Goal: Information Seeking & Learning: Learn about a topic

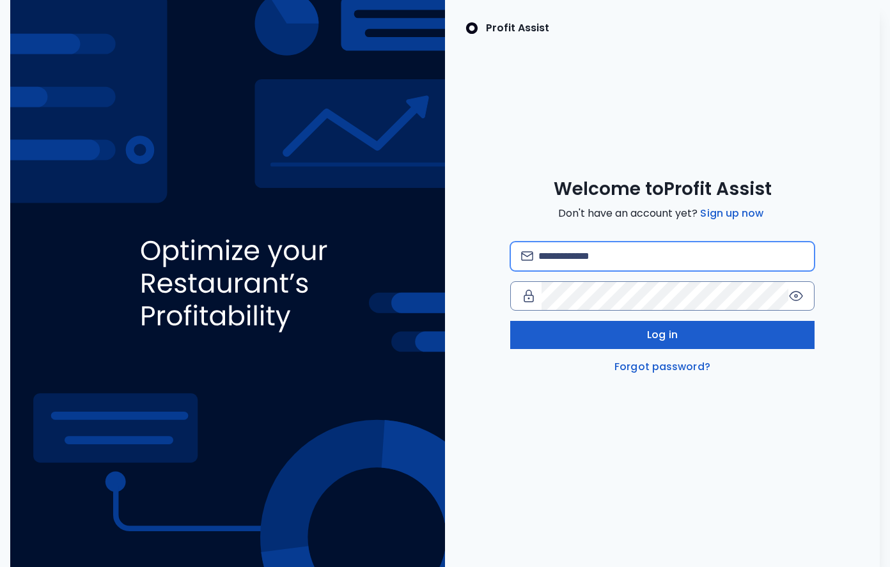
type input "**********"
click at [608, 341] on button "Log in" at bounding box center [662, 335] width 304 height 28
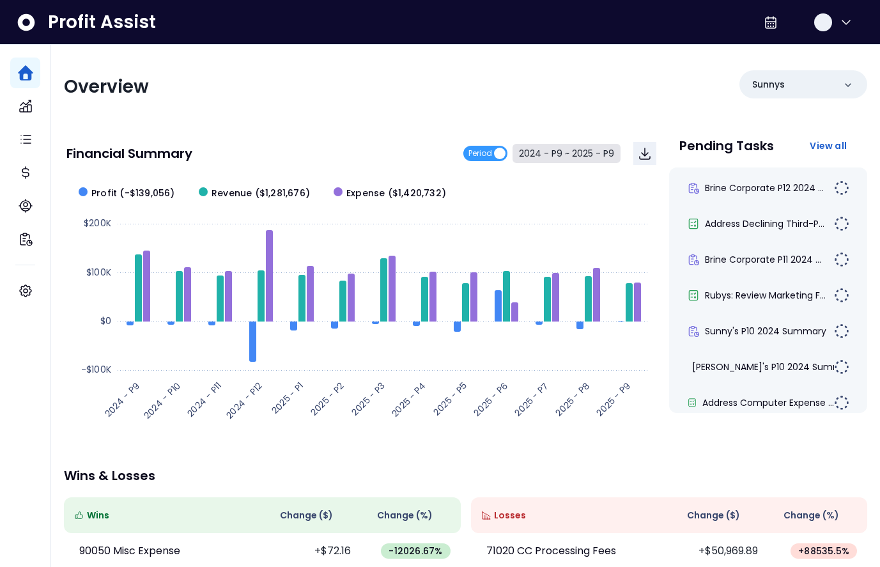
click at [538, 157] on button "2024 - P9 ~ 2025 - P9" at bounding box center [567, 153] width 108 height 19
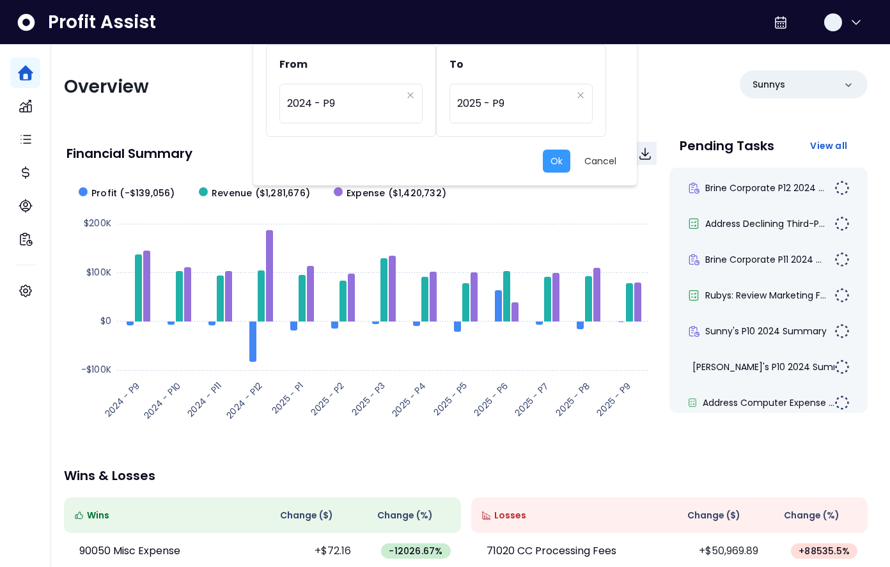
click at [536, 255] on div "From ********* 2024 - P9 To ********* 2025 - P9 Ok Cancel" at bounding box center [445, 283] width 890 height 567
click at [534, 224] on div "From ********* 2024 - P9 To ********* 2025 - P9 Ok Cancel" at bounding box center [445, 283] width 890 height 567
click at [600, 156] on button "Cancel" at bounding box center [600, 161] width 47 height 23
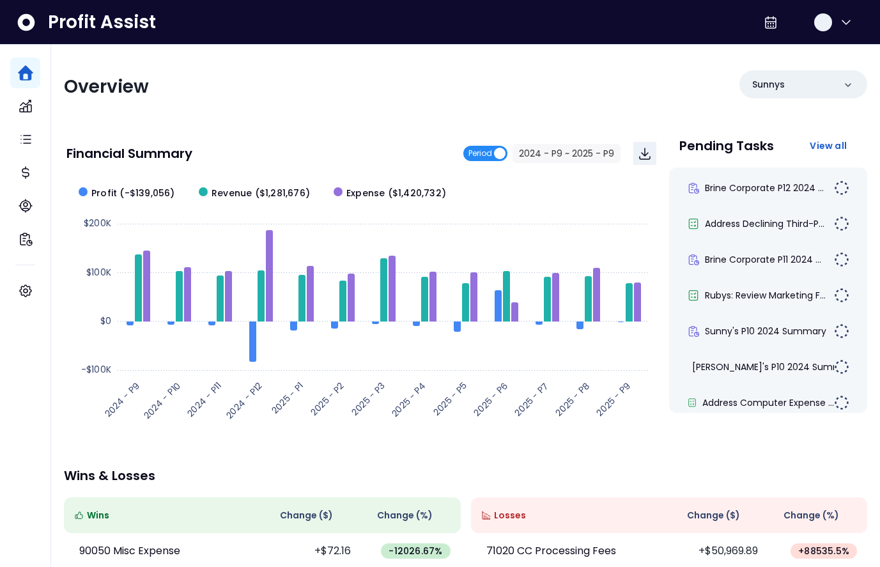
click at [487, 150] on span "Period" at bounding box center [480, 153] width 24 height 15
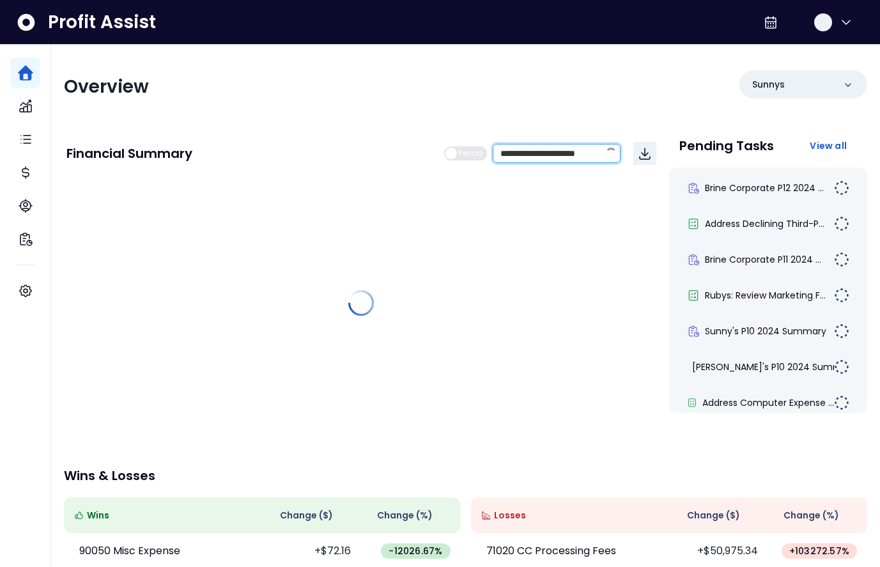
click at [538, 155] on input "**********" at bounding box center [546, 153] width 106 height 18
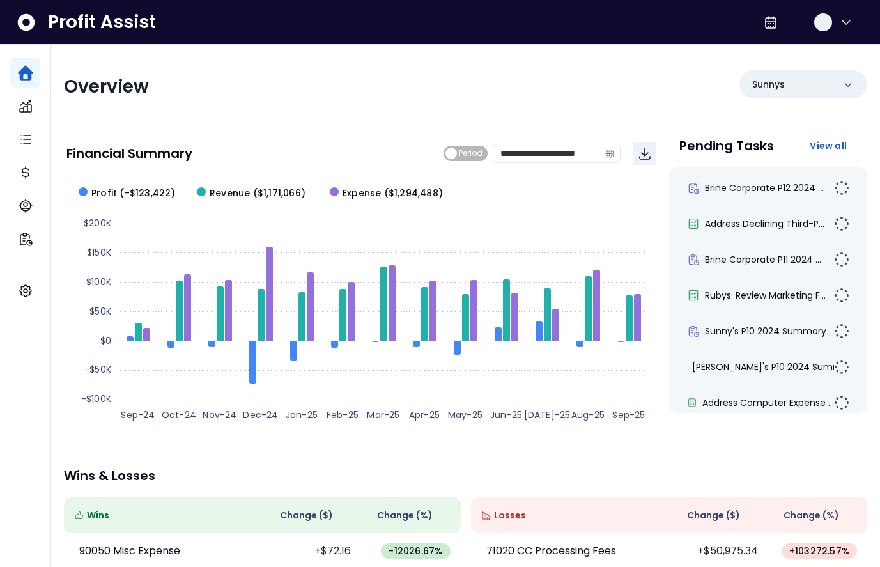
click at [395, 118] on div "**********" at bounding box center [465, 423] width 829 height 757
click at [785, 90] on div "Sunnys" at bounding box center [804, 84] width 128 height 28
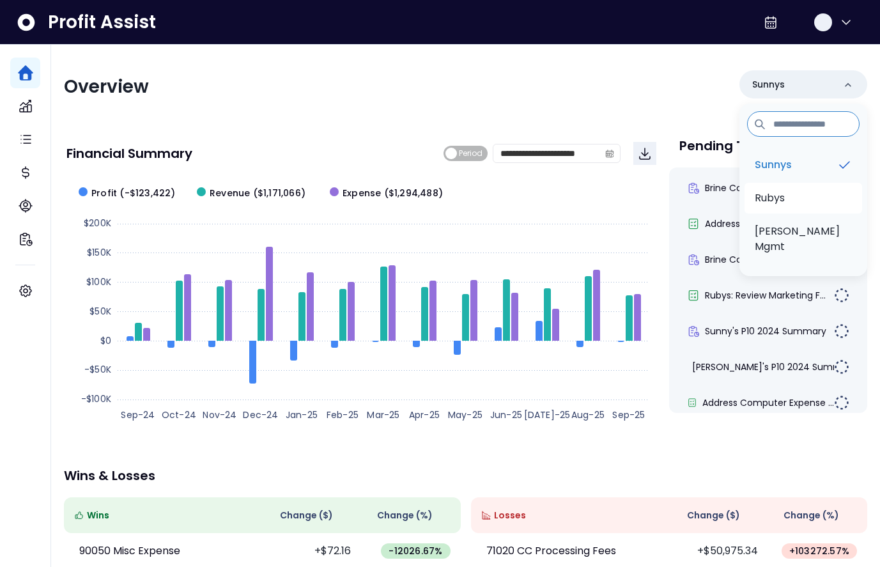
click at [775, 196] on p "Rubys" at bounding box center [770, 197] width 30 height 15
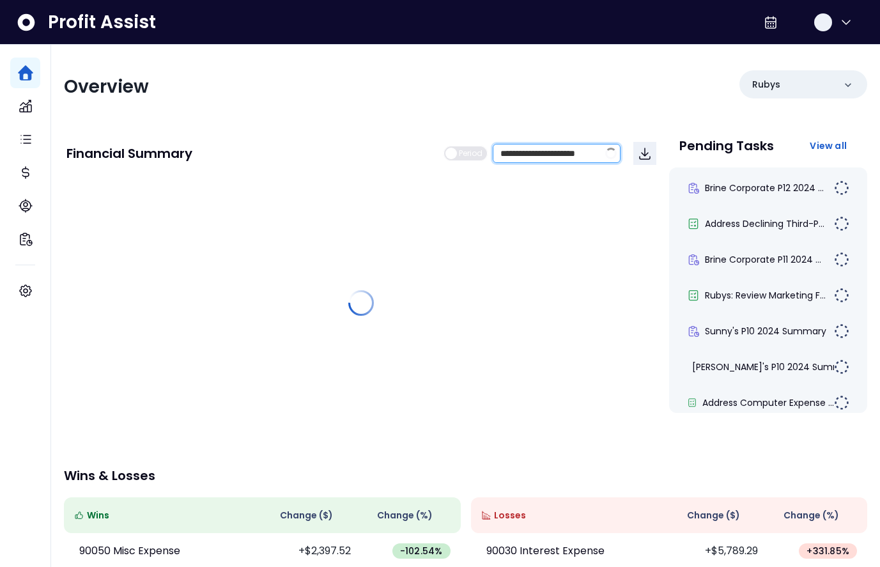
click at [546, 160] on input "**********" at bounding box center [546, 153] width 106 height 18
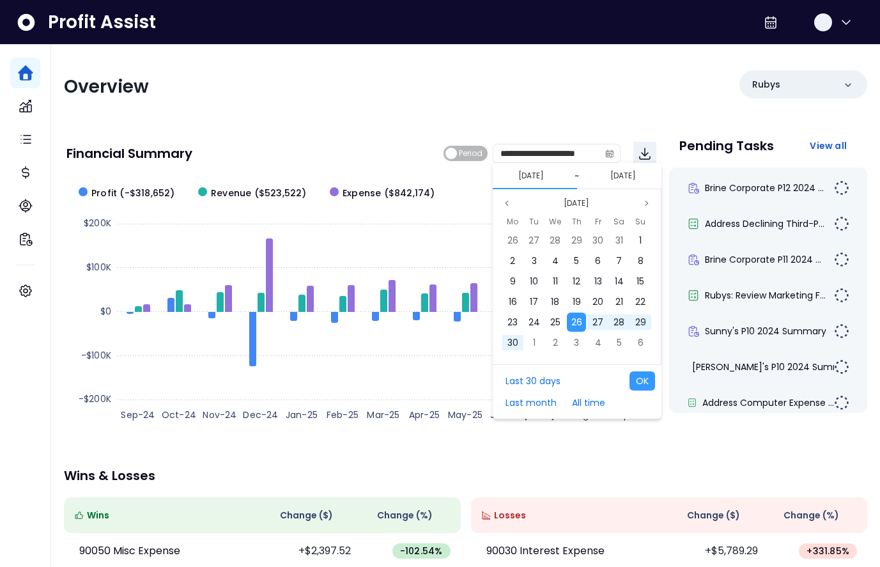
click at [533, 174] on button "[DATE]" at bounding box center [531, 175] width 36 height 15
click at [536, 177] on button "[DATE]" at bounding box center [531, 175] width 36 height 15
click at [510, 204] on button "Previous month" at bounding box center [506, 203] width 15 height 15
click at [571, 239] on div "1" at bounding box center [576, 240] width 19 height 19
click at [545, 176] on button "[DATE]" at bounding box center [531, 175] width 36 height 15
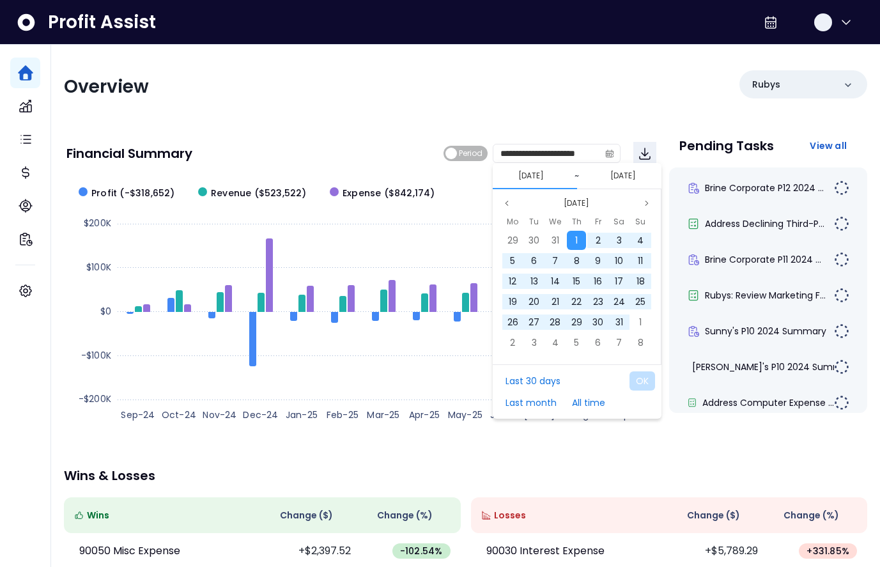
click at [638, 205] on div "[DATE]" at bounding box center [576, 203] width 155 height 15
click at [646, 205] on icon "page next" at bounding box center [647, 203] width 8 height 8
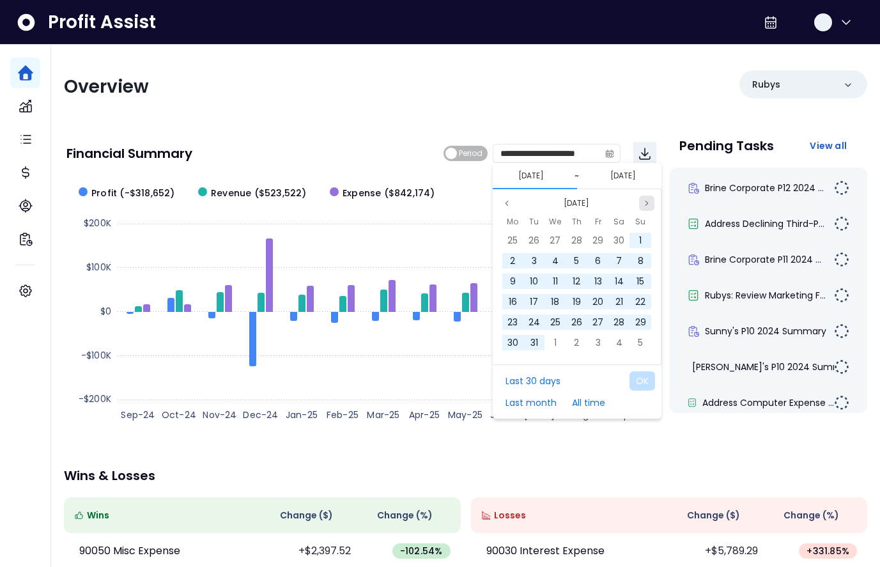
click at [646, 205] on icon "page next" at bounding box center [647, 203] width 8 height 8
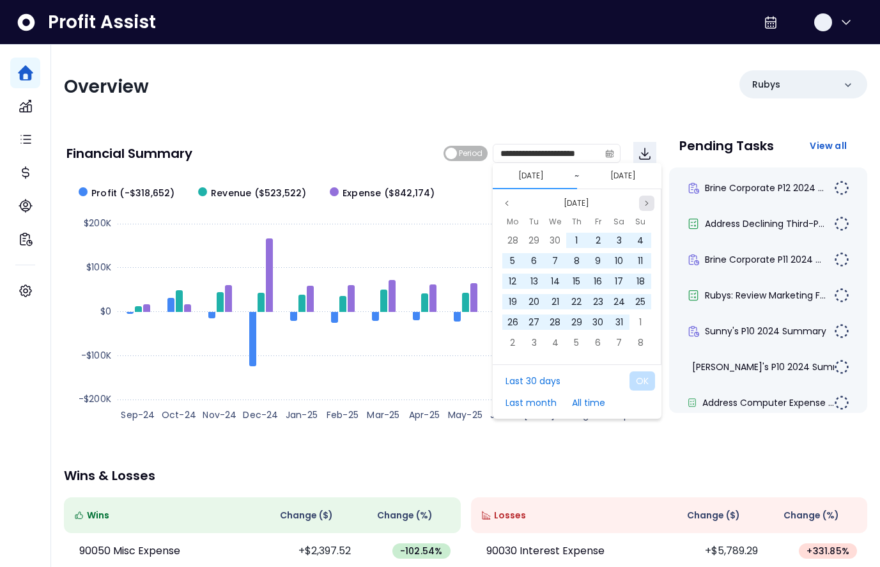
click at [646, 205] on icon "page next" at bounding box center [647, 203] width 8 height 8
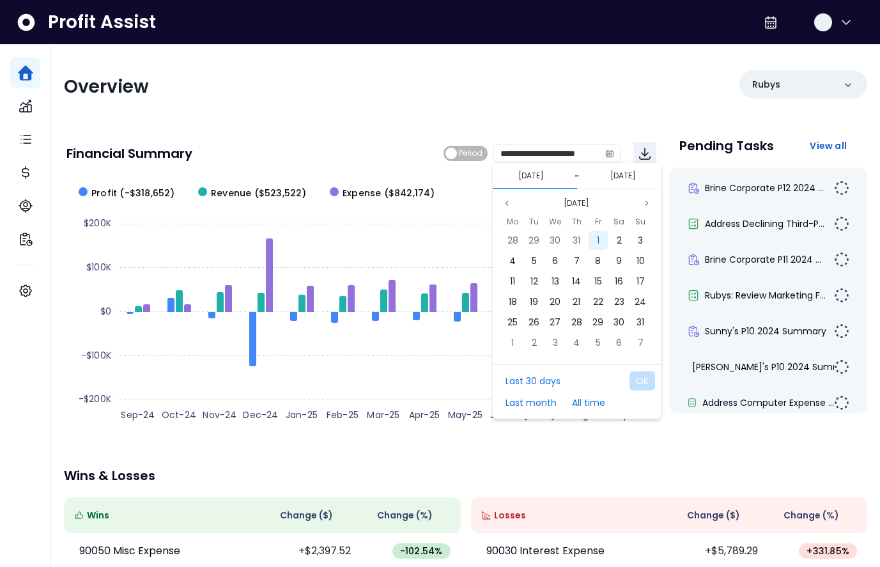
click at [595, 240] on div "1" at bounding box center [598, 240] width 19 height 19
click at [623, 176] on button "[DATE]" at bounding box center [623, 175] width 36 height 15
click at [509, 202] on icon "page previous" at bounding box center [507, 203] width 8 height 8
click at [639, 319] on span "31" at bounding box center [641, 322] width 8 height 13
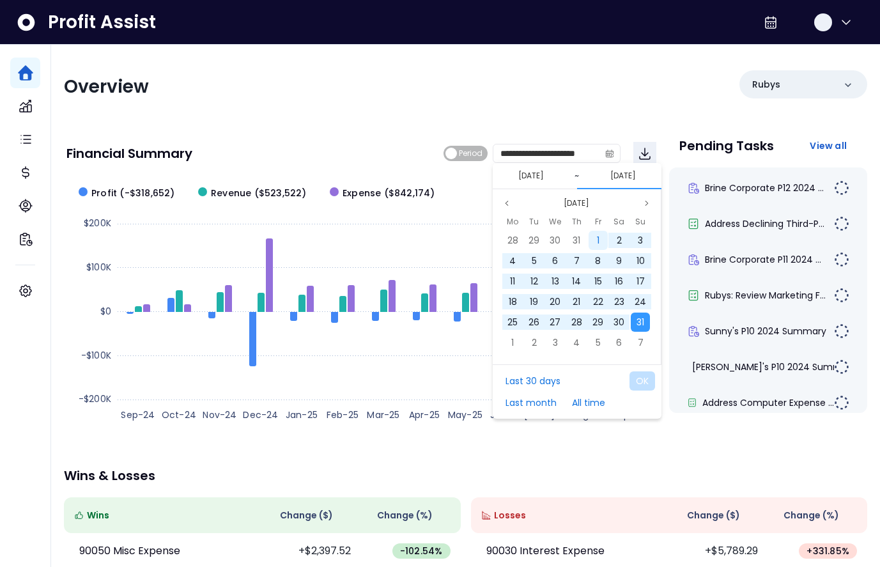
click at [600, 241] on div "1" at bounding box center [598, 240] width 19 height 19
click at [652, 380] on button "OK" at bounding box center [643, 380] width 26 height 19
type input "**********"
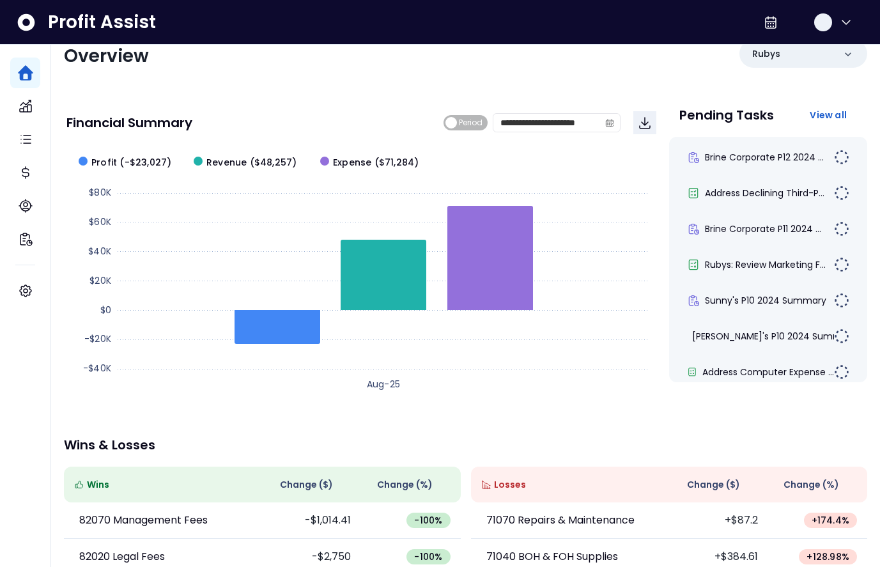
scroll to position [28, 0]
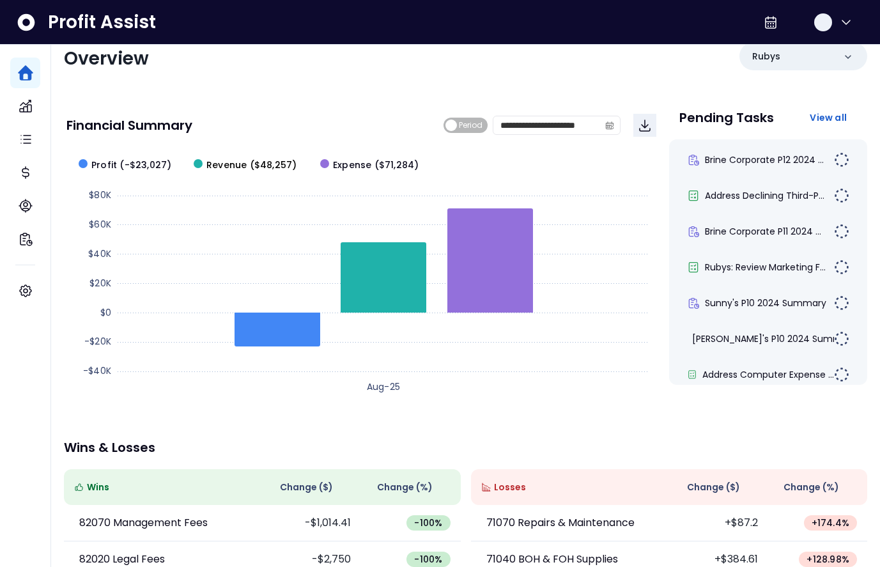
drag, startPoint x: 289, startPoint y: 166, endPoint x: 266, endPoint y: 168, distance: 23.1
click at [266, 168] on span "Revenue ($48,257)" at bounding box center [251, 165] width 90 height 13
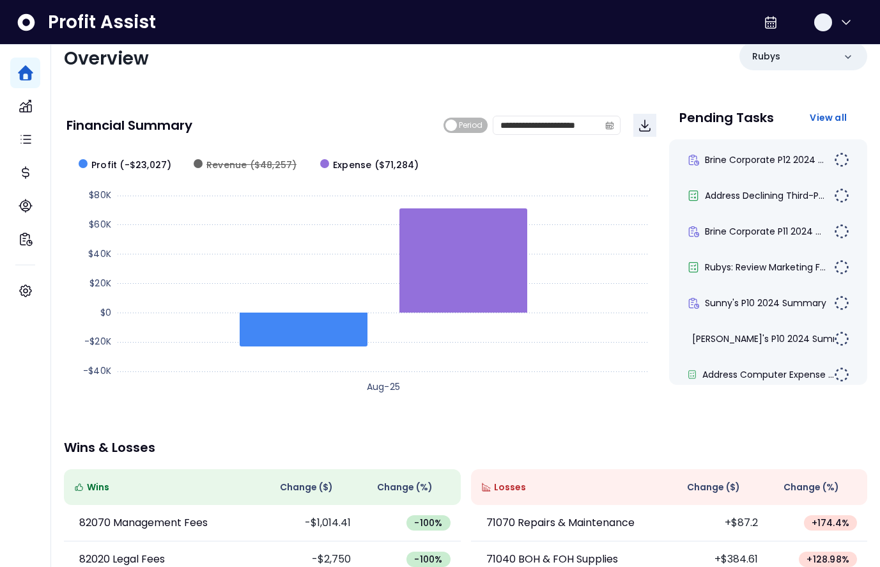
click at [289, 130] on div "Financial Summary" at bounding box center [254, 125] width 377 height 13
click at [269, 171] on span "Revenue ($48,257)" at bounding box center [251, 165] width 90 height 13
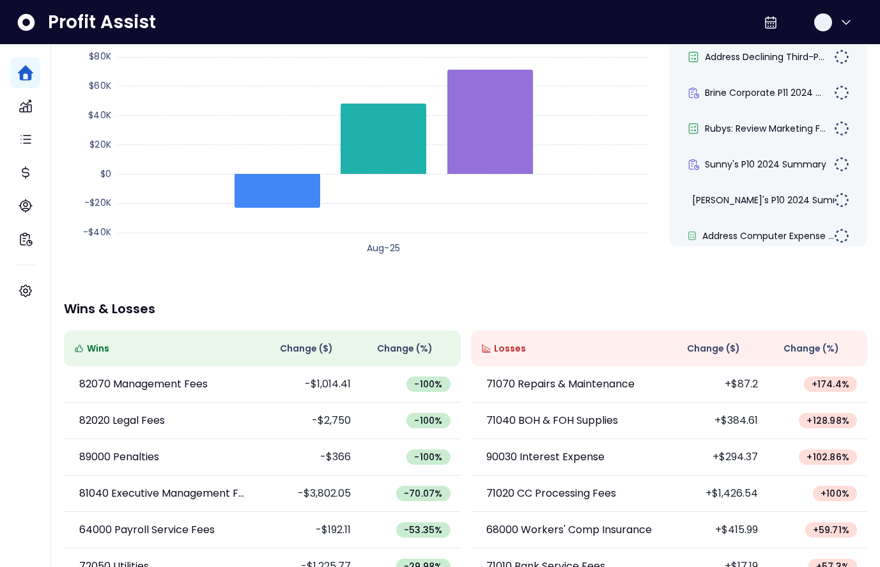
scroll to position [166, 0]
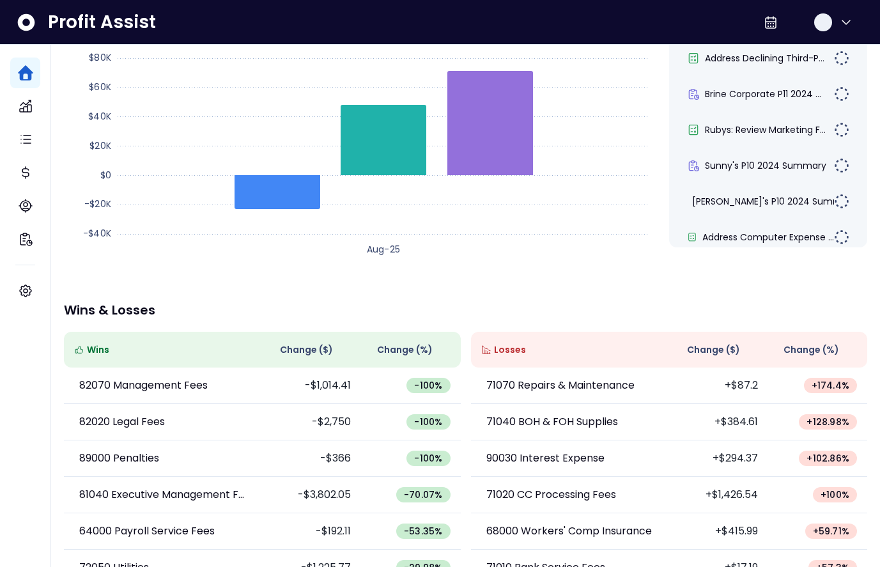
click at [380, 300] on div "**********" at bounding box center [465, 257] width 829 height 757
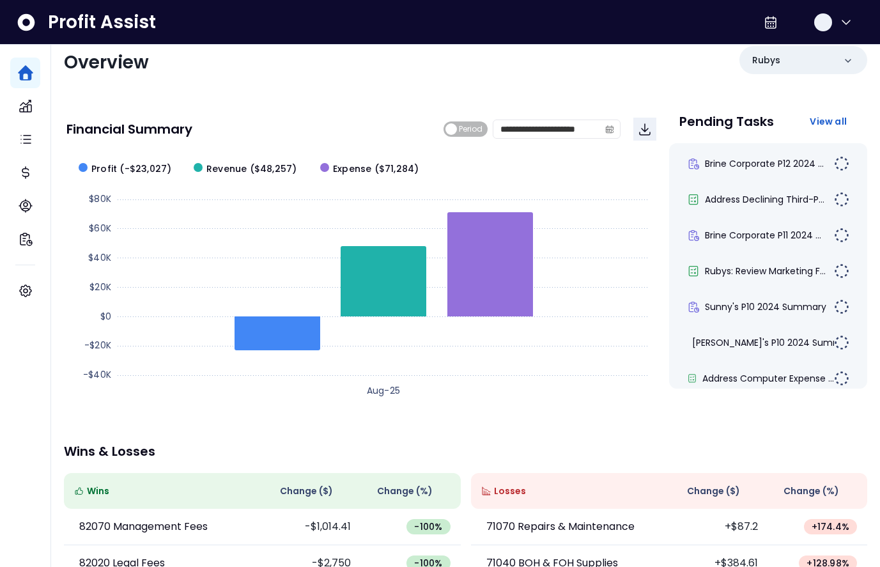
scroll to position [0, 0]
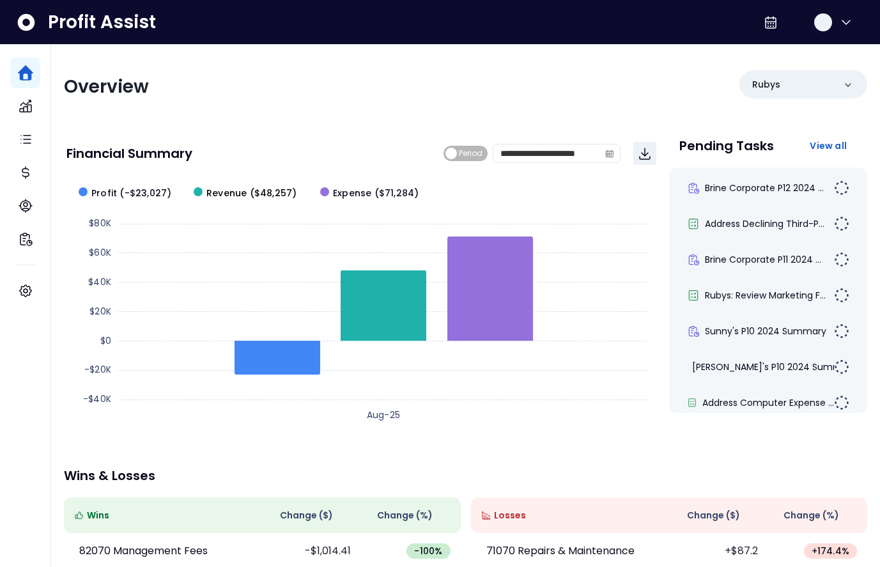
drag, startPoint x: 289, startPoint y: 194, endPoint x: 269, endPoint y: 194, distance: 19.8
click at [269, 194] on span "Revenue ($48,257)" at bounding box center [251, 193] width 90 height 13
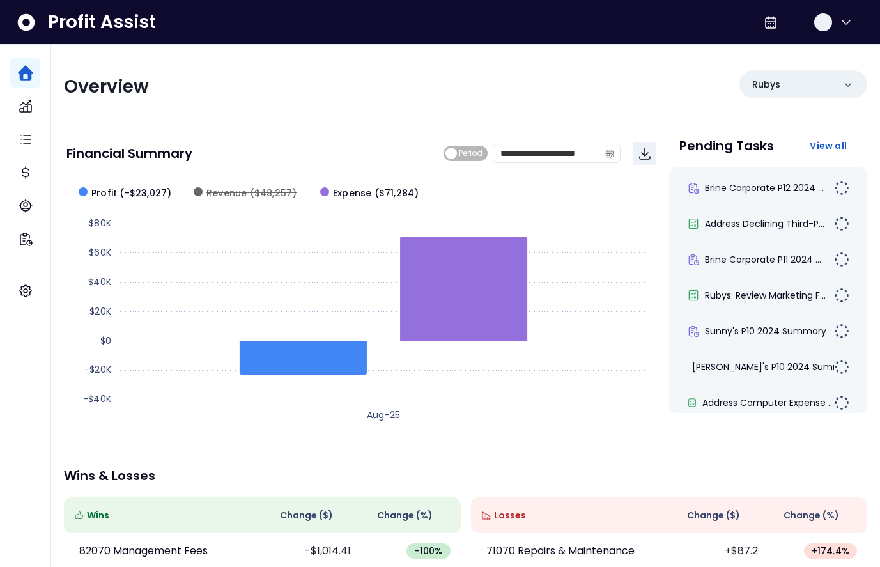
click at [269, 194] on span "Revenue ($48,257)" at bounding box center [251, 193] width 90 height 13
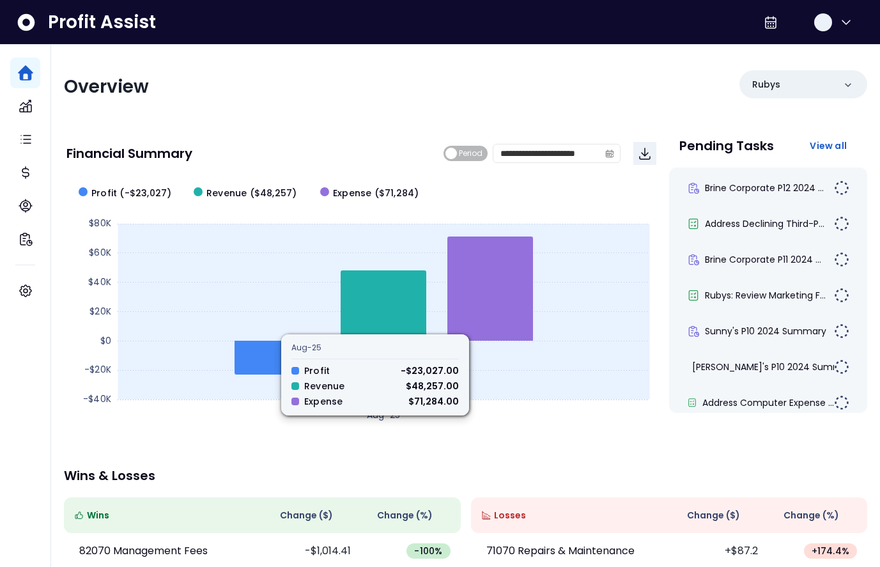
drag, startPoint x: 459, startPoint y: 387, endPoint x: 419, endPoint y: 386, distance: 40.3
click at [419, 386] on rect at bounding box center [360, 303] width 589 height 256
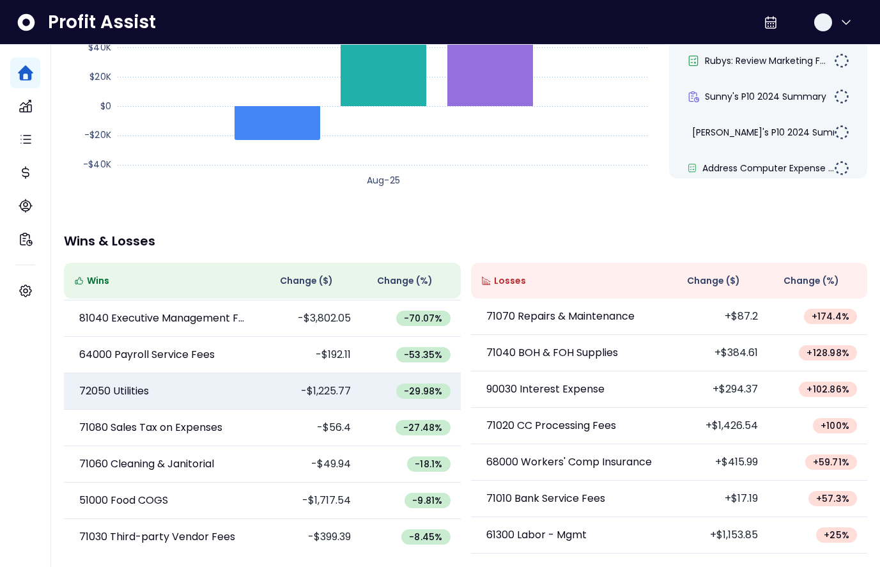
scroll to position [115, 0]
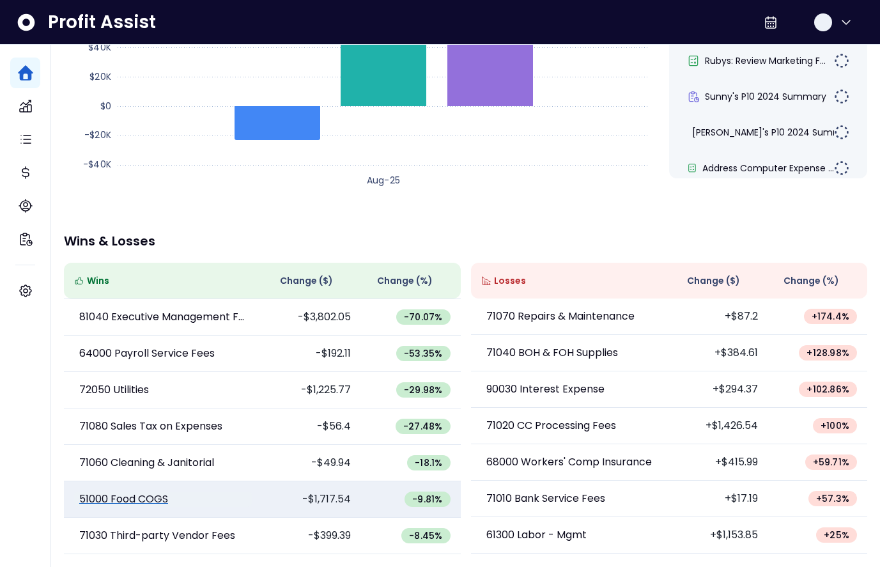
click at [136, 500] on p "51000 Food COGS" at bounding box center [123, 499] width 89 height 15
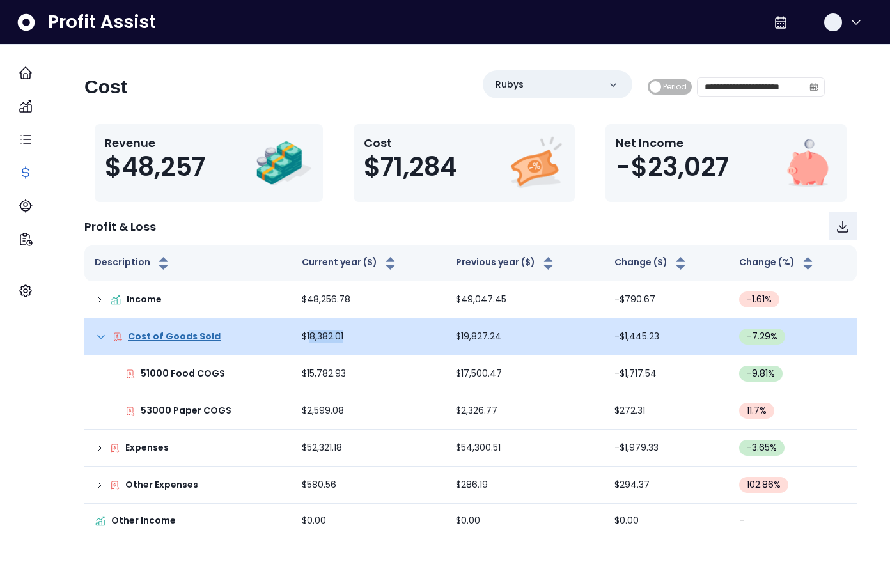
drag, startPoint x: 348, startPoint y: 337, endPoint x: 306, endPoint y: 339, distance: 42.2
click at [306, 339] on td "$18,382.01" at bounding box center [368, 336] width 154 height 37
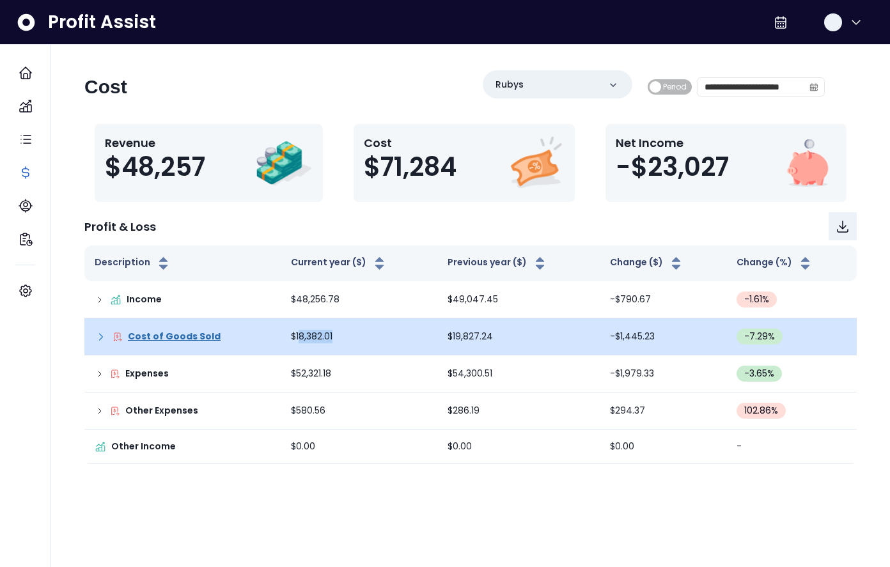
click at [355, 353] on td "$18,382.01" at bounding box center [359, 336] width 157 height 37
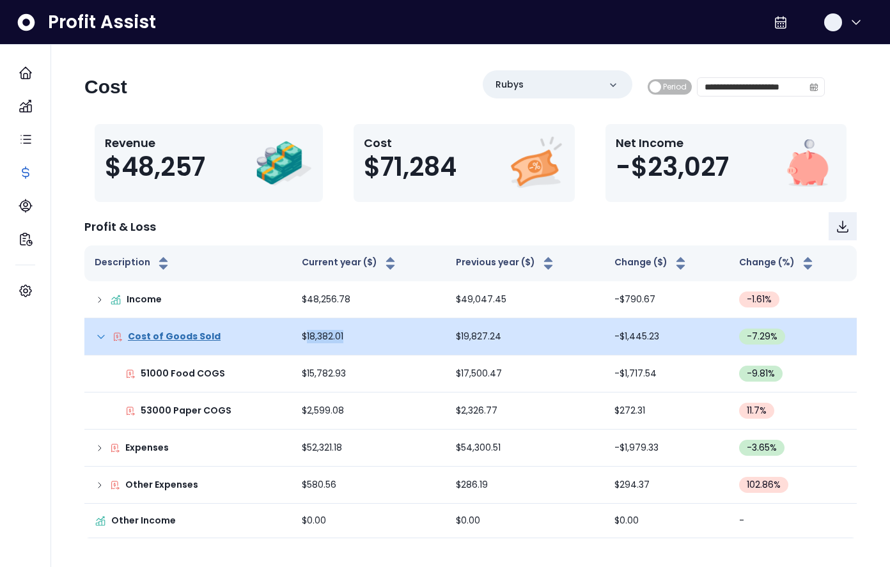
drag, startPoint x: 348, startPoint y: 339, endPoint x: 303, endPoint y: 340, distance: 45.4
click at [303, 340] on td "$18,382.01" at bounding box center [368, 336] width 154 height 37
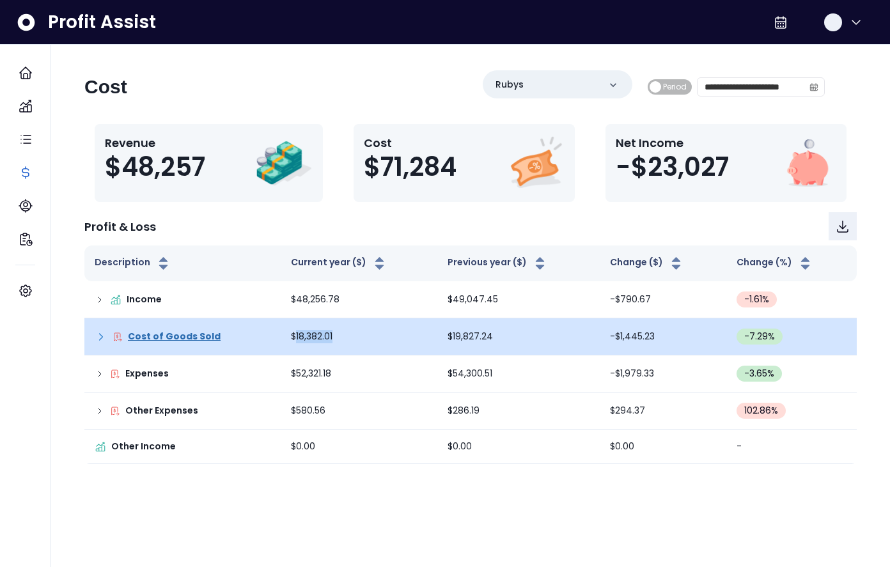
copy td "18,382.01"
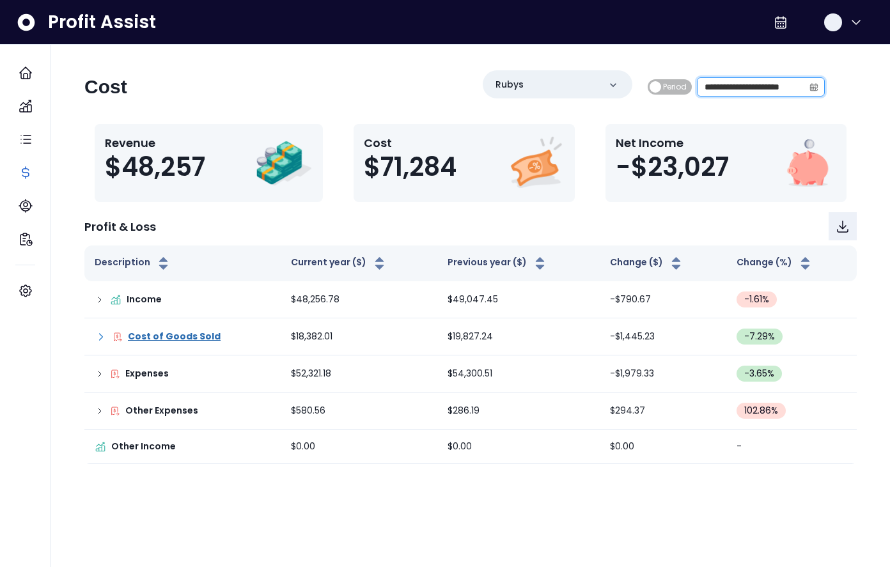
click at [740, 94] on input "**********" at bounding box center [750, 87] width 106 height 18
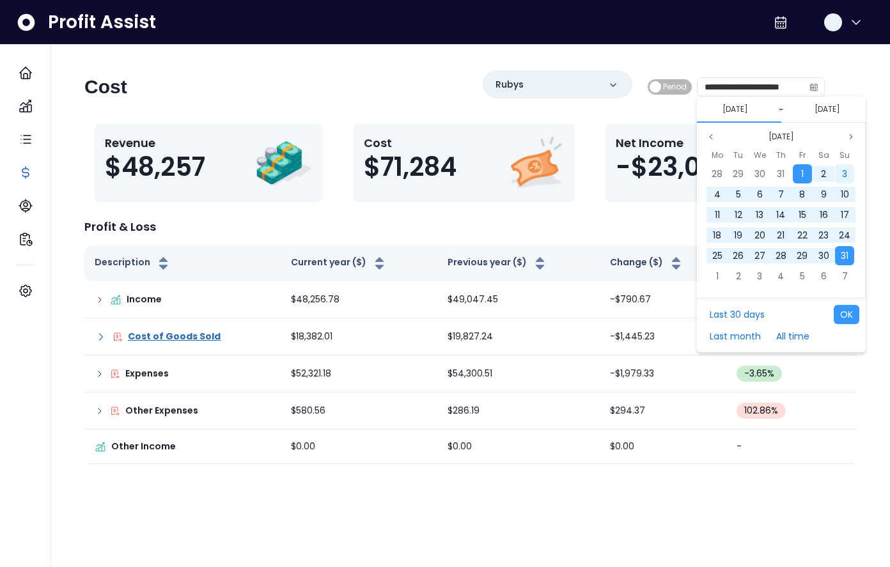
click at [847, 173] on span "3" at bounding box center [844, 173] width 5 height 13
click at [826, 257] on span "30" at bounding box center [823, 255] width 11 height 13
click at [847, 314] on button "OK" at bounding box center [846, 314] width 26 height 19
type input "**********"
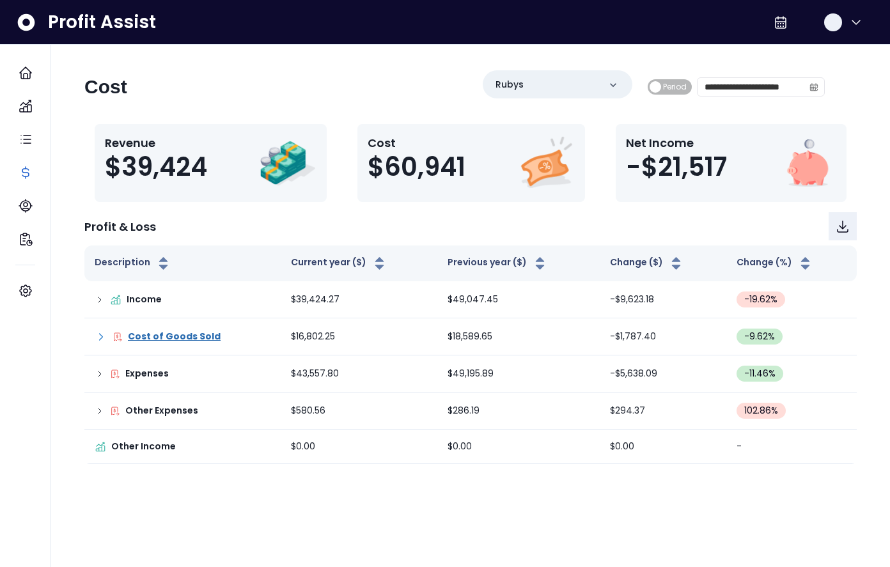
click at [750, 101] on div "**********" at bounding box center [654, 86] width 342 height 33
click at [752, 86] on input "**********" at bounding box center [750, 87] width 106 height 18
click at [635, 106] on div "**********" at bounding box center [454, 91] width 740 height 43
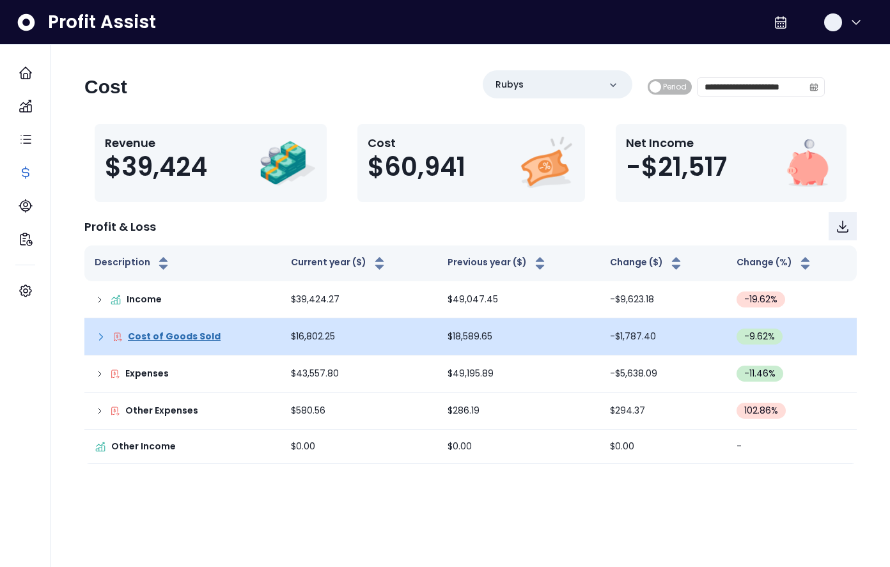
click at [98, 337] on icon at bounding box center [101, 336] width 13 height 13
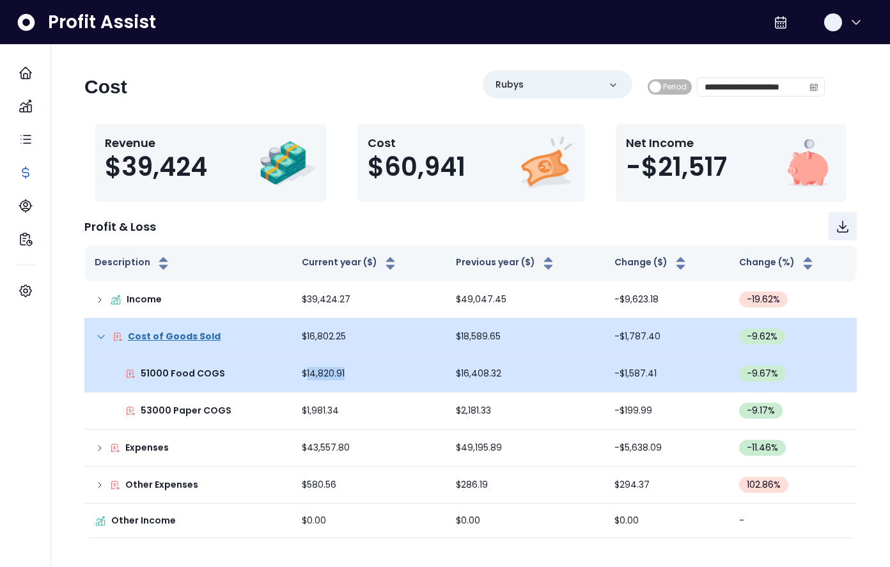
drag, startPoint x: 343, startPoint y: 373, endPoint x: 302, endPoint y: 375, distance: 40.3
click at [302, 375] on td "$14,820.91" at bounding box center [368, 373] width 154 height 37
copy td "14,820.91"
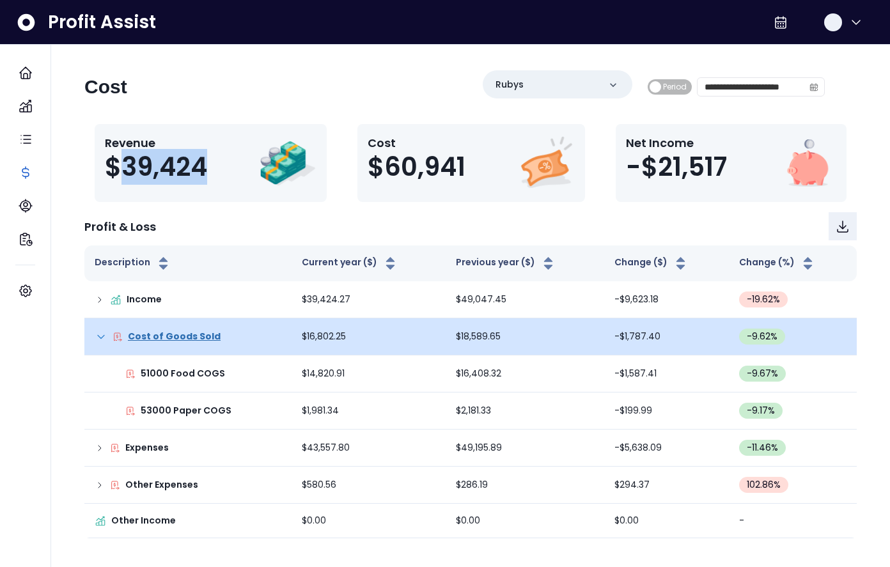
drag, startPoint x: 208, startPoint y: 167, endPoint x: 125, endPoint y: 168, distance: 82.5
click at [125, 168] on div "Revenue $39,424" at bounding box center [161, 163] width 112 height 58
copy span "39,424"
click at [655, 84] on span "Period" at bounding box center [669, 86] width 44 height 15
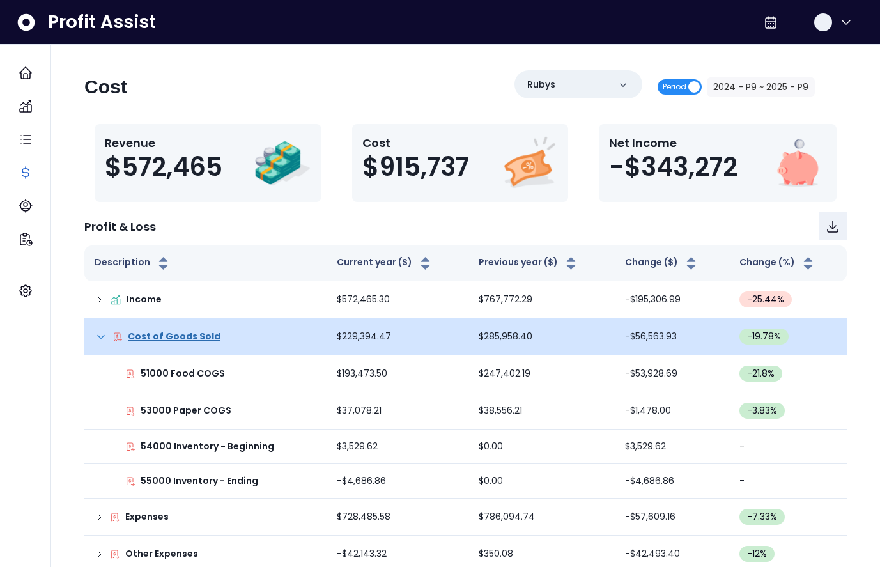
click at [693, 89] on span "Period" at bounding box center [680, 86] width 44 height 15
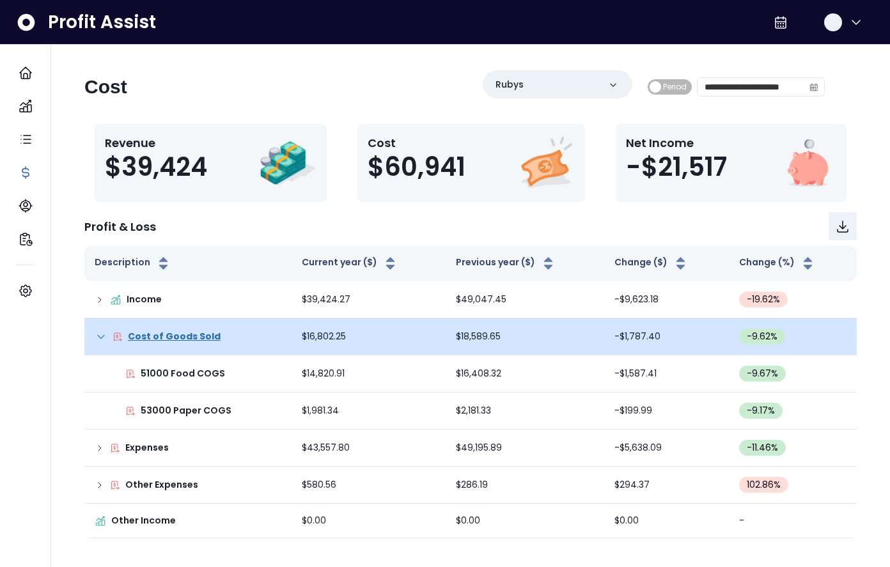
click at [346, 220] on div "Profit & Loss" at bounding box center [470, 226] width 772 height 28
click at [341, 224] on div "Profit & Loss" at bounding box center [470, 226] width 772 height 28
click at [102, 336] on icon at bounding box center [101, 336] width 13 height 13
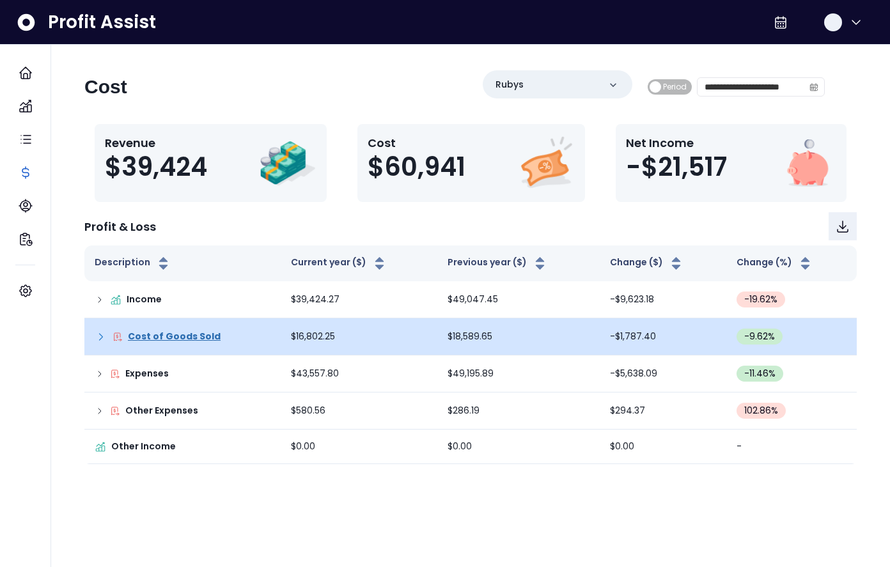
click at [143, 332] on p "Cost of Goods Sold" at bounding box center [174, 336] width 93 height 13
click at [143, 335] on p "Cost of Goods Sold" at bounding box center [174, 336] width 93 height 13
click at [97, 337] on icon at bounding box center [101, 336] width 13 height 13
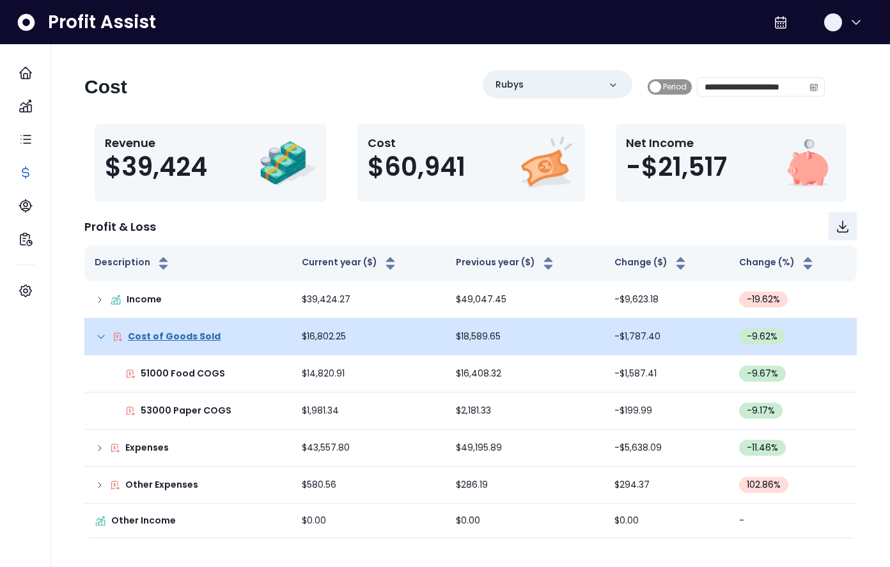
click at [655, 91] on span "Period" at bounding box center [669, 86] width 44 height 15
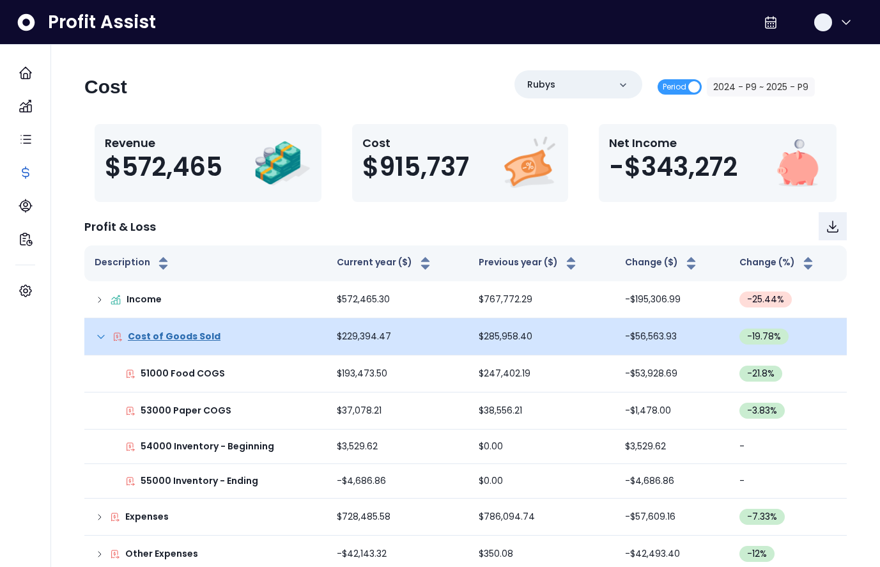
click at [100, 336] on icon at bounding box center [101, 336] width 13 height 13
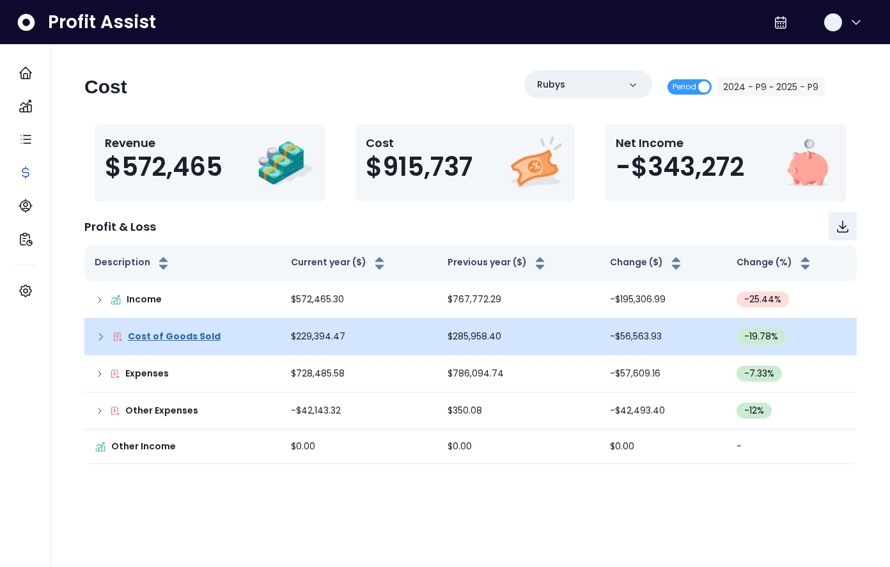
click at [95, 336] on icon at bounding box center [101, 336] width 13 height 13
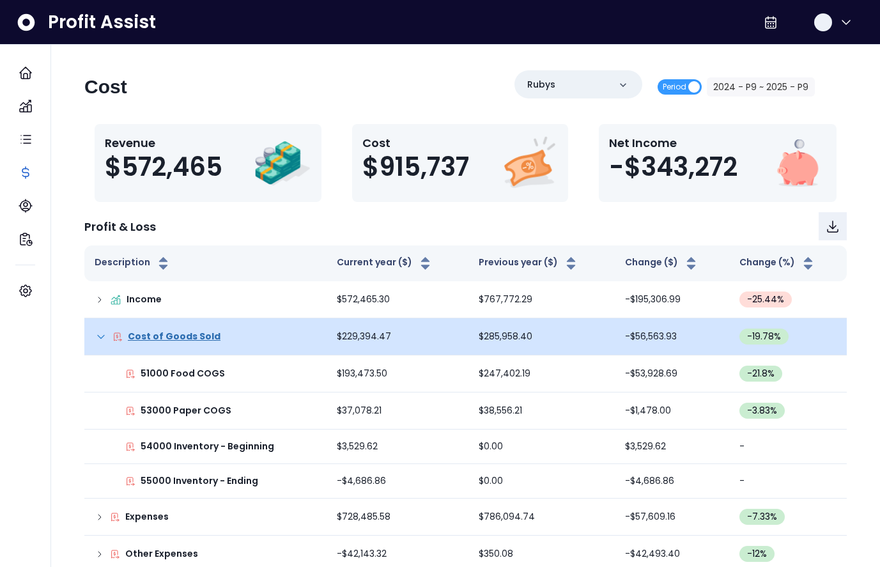
click at [95, 335] on icon at bounding box center [101, 336] width 13 height 13
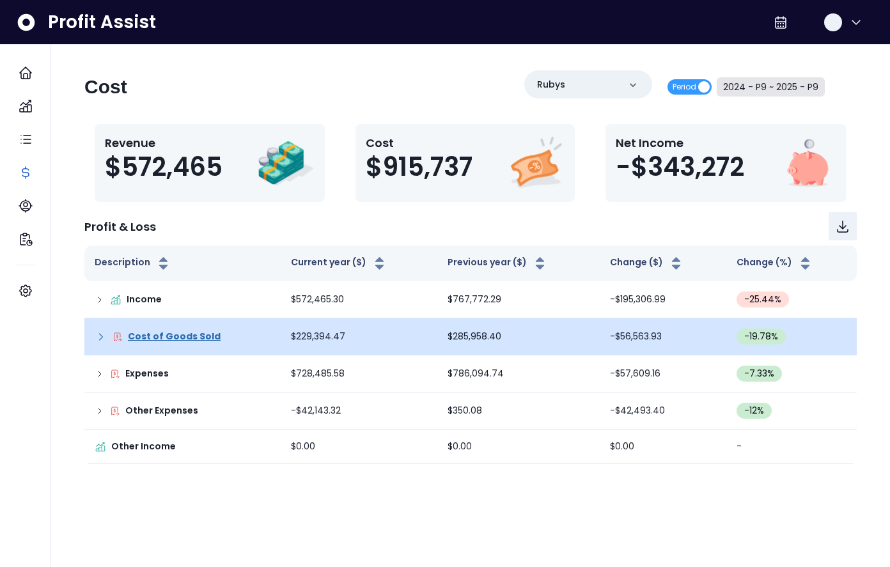
click at [780, 88] on button "2024 - P9 ~ 2025 - P9" at bounding box center [770, 86] width 108 height 19
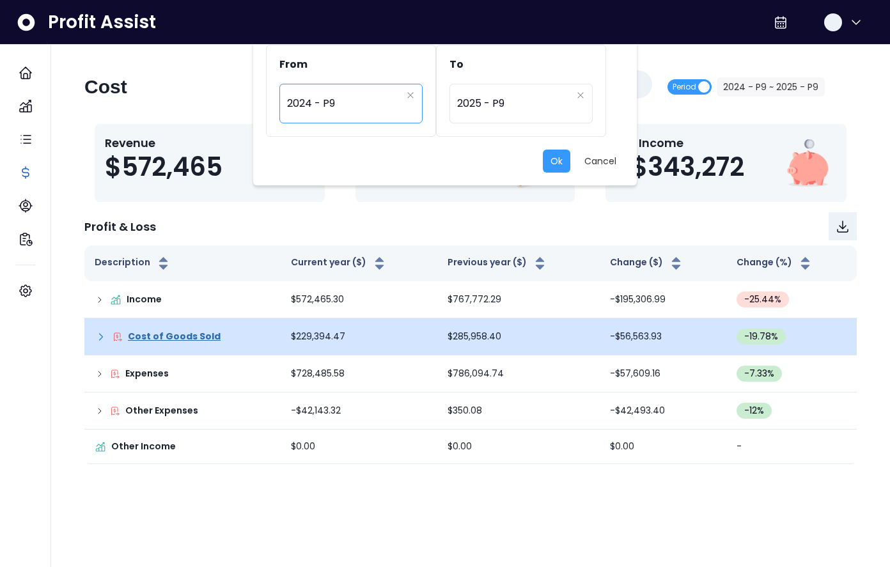
click at [376, 100] on span "2024 - P9" at bounding box center [344, 103] width 114 height 29
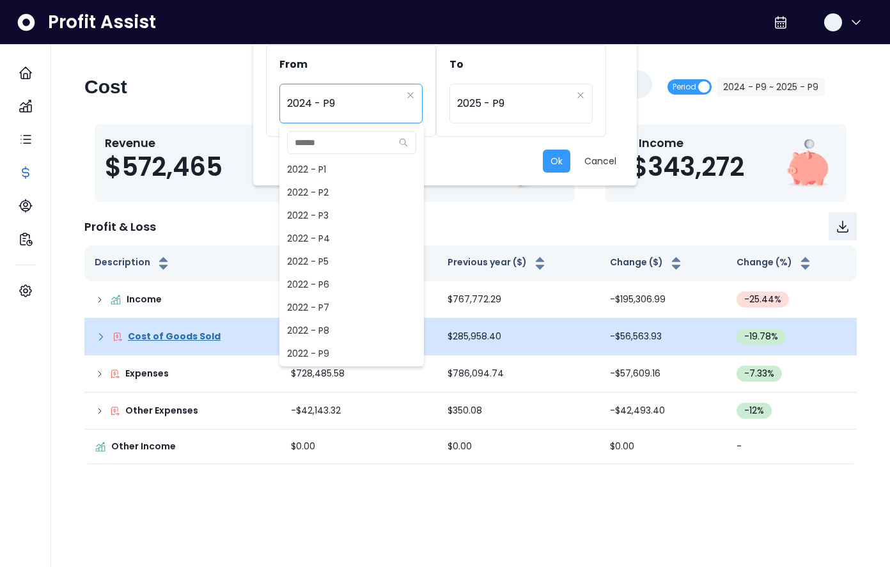
scroll to position [552, 0]
click at [330, 330] on span "2024 - P8" at bounding box center [351, 330] width 144 height 23
type input "*********"
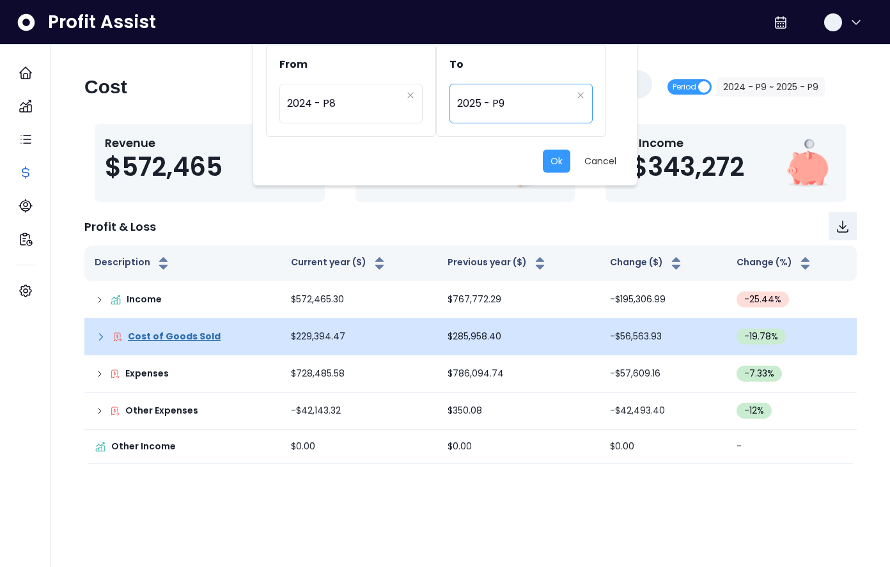
click at [534, 102] on span "2025 - P9" at bounding box center [514, 103] width 114 height 29
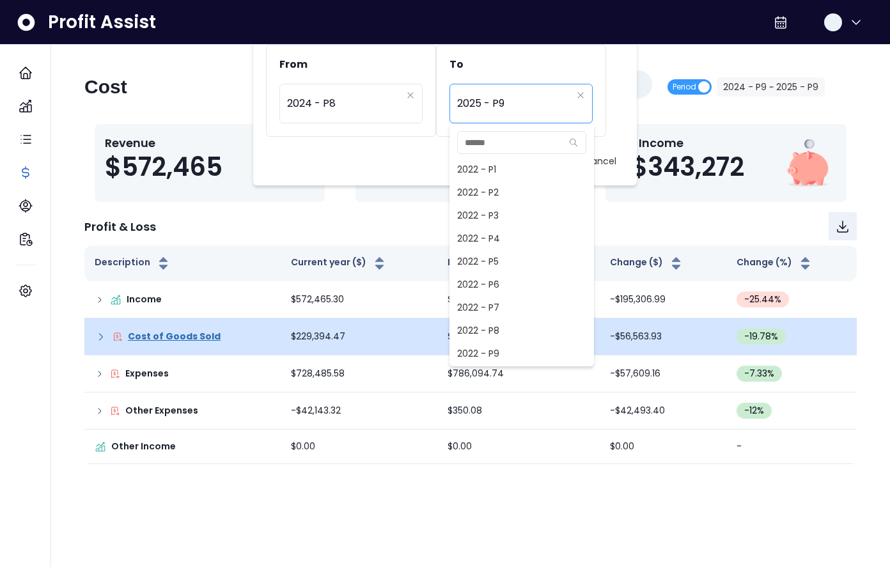
scroll to position [828, 0]
click at [494, 327] on span "2025 - P8" at bounding box center [521, 330] width 144 height 23
type input "*********"
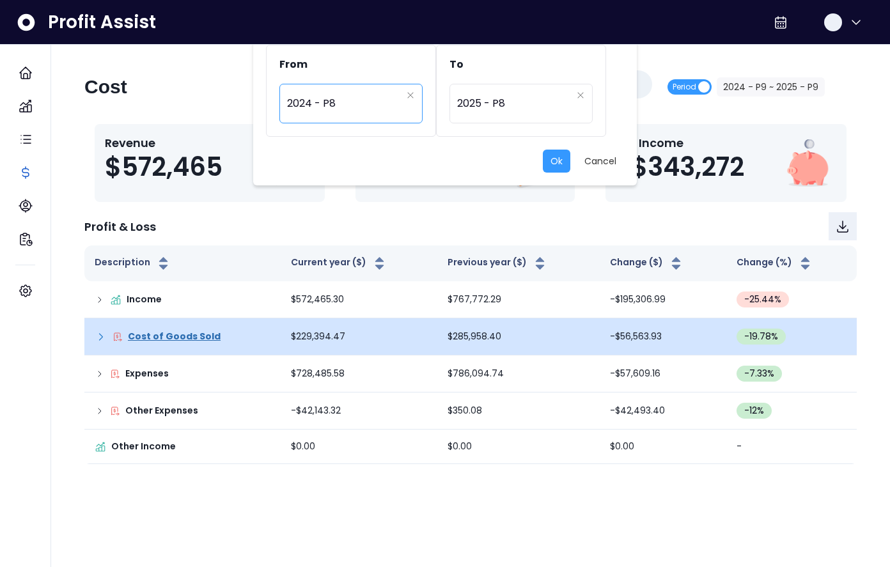
click at [339, 111] on span "2024 - P8" at bounding box center [344, 103] width 114 height 29
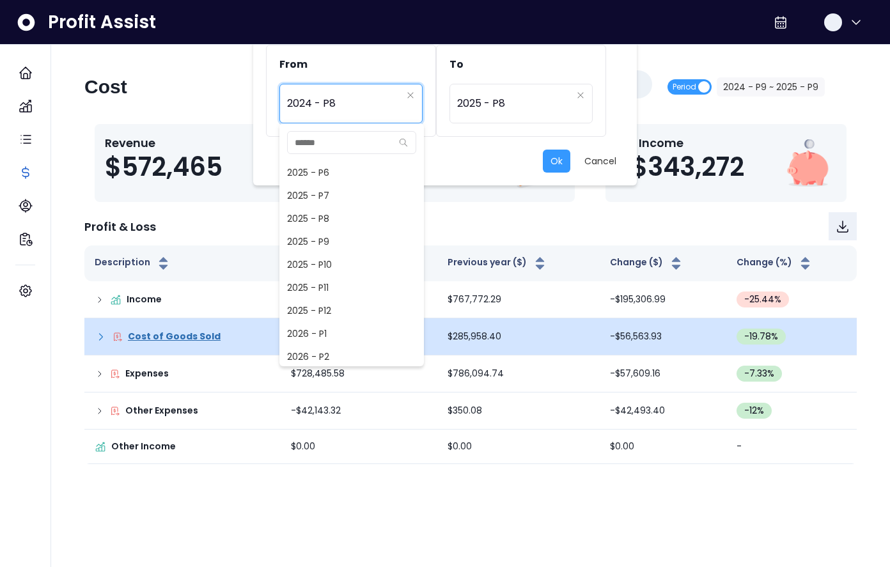
scroll to position [942, 0]
click at [331, 218] on span "2025 - P8" at bounding box center [351, 216] width 144 height 23
type input "*********"
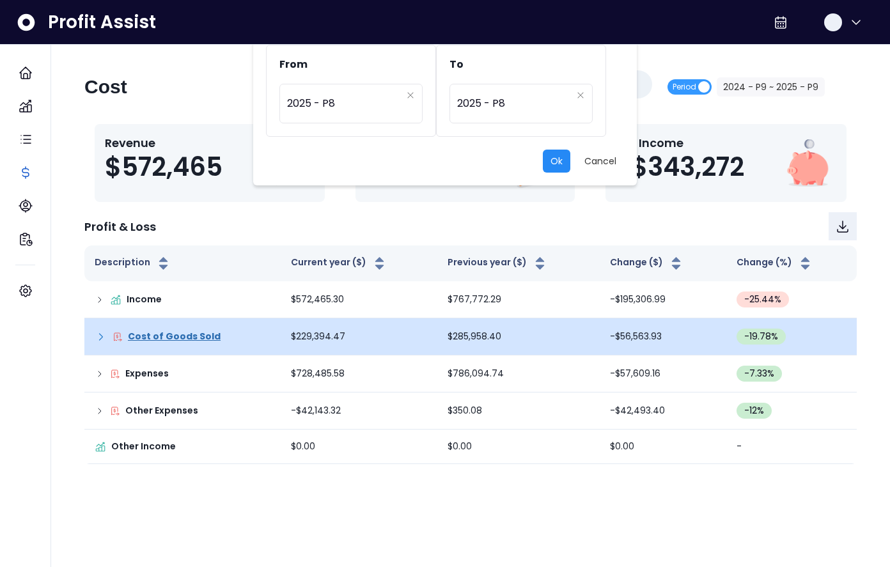
click at [560, 161] on button "Ok" at bounding box center [556, 161] width 27 height 23
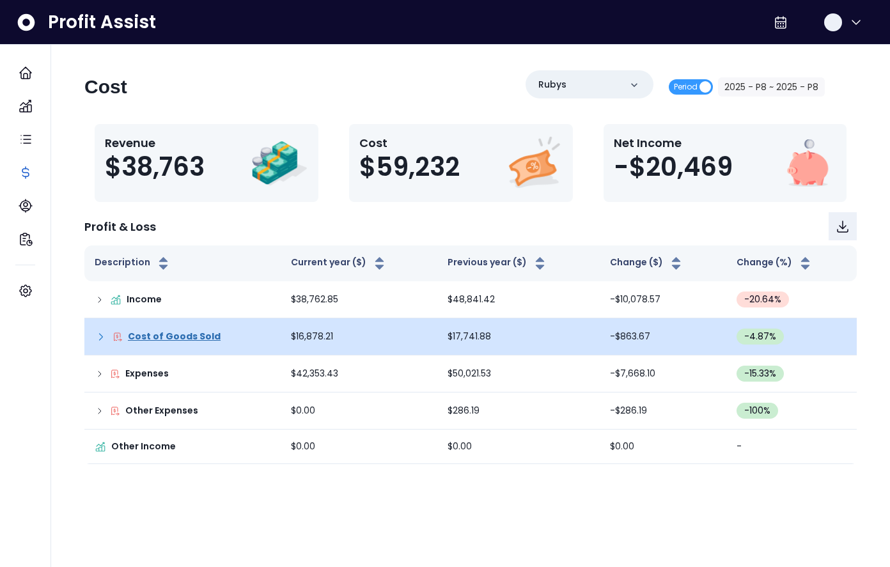
click at [98, 338] on icon at bounding box center [101, 336] width 13 height 13
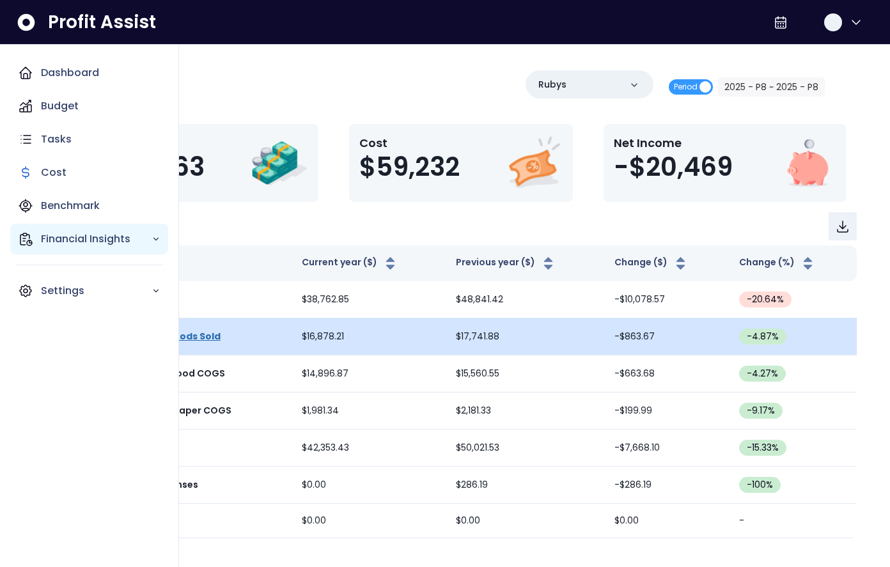
click at [98, 245] on p "Financial Insights" at bounding box center [96, 238] width 111 height 15
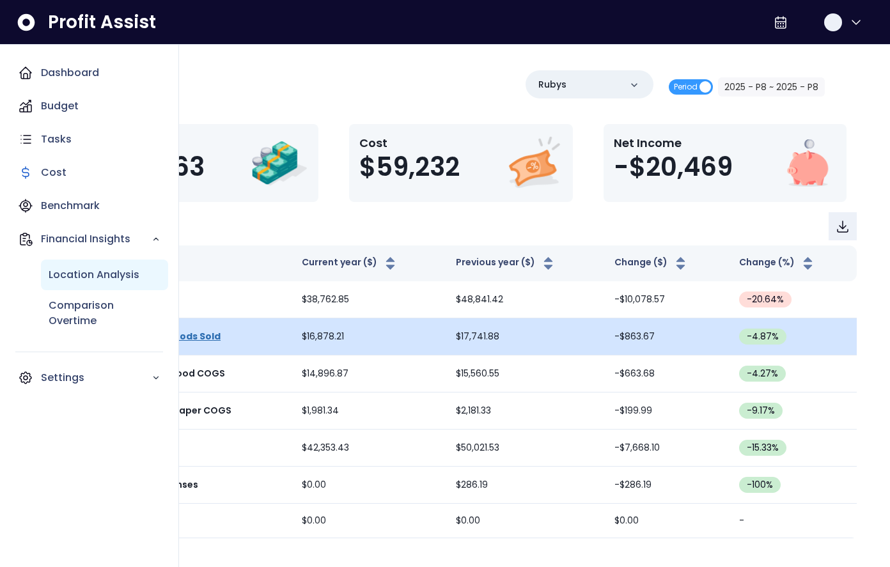
click at [84, 279] on p "Location Analysis" at bounding box center [94, 274] width 91 height 15
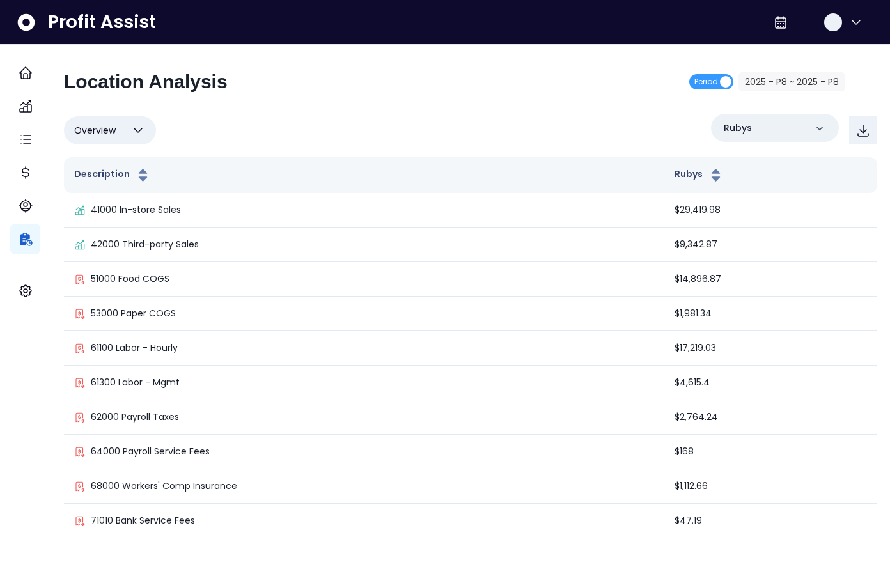
click at [127, 134] on button "Overview" at bounding box center [110, 130] width 92 height 28
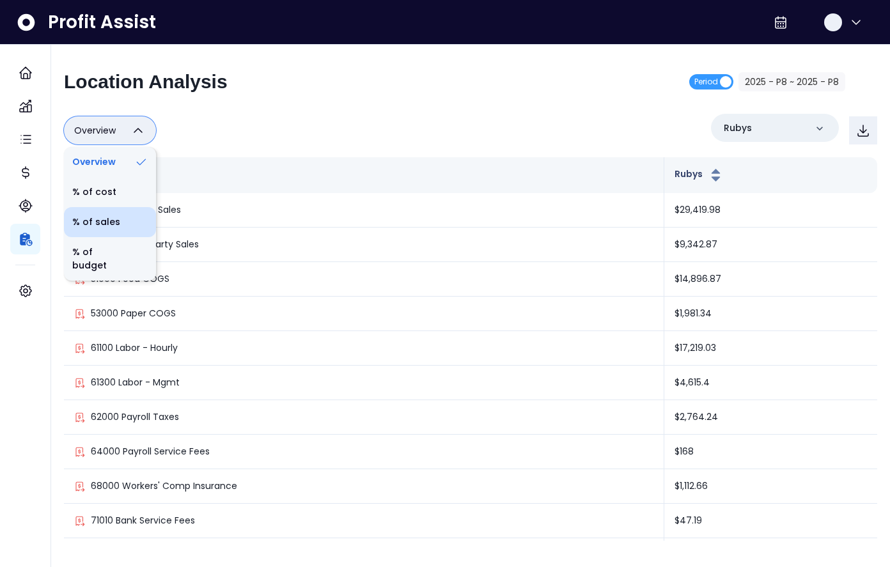
click at [93, 226] on li "% of sales" at bounding box center [110, 222] width 92 height 30
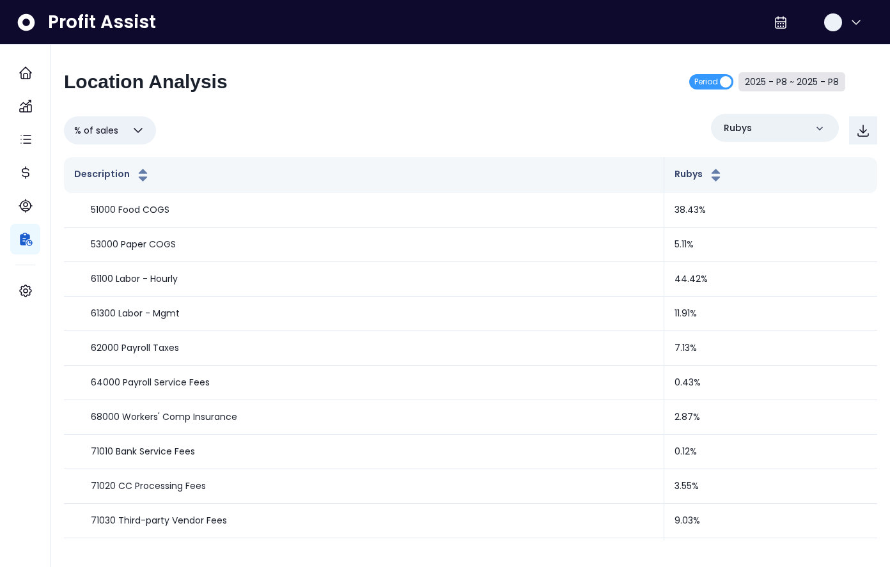
click at [783, 88] on button "2025 - P8 ~ 2025 - P8" at bounding box center [791, 81] width 107 height 19
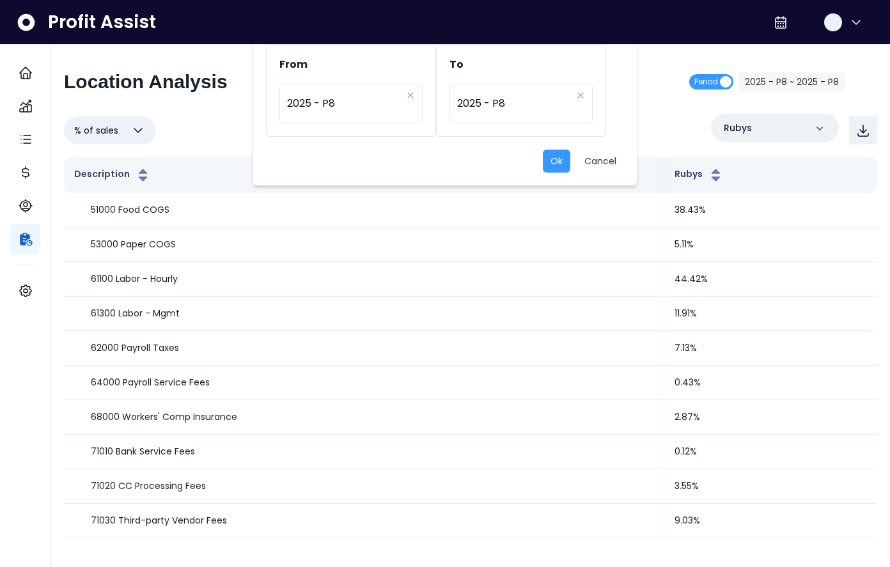
click at [653, 104] on div "From ********* 2025 - P8 To ********* 2025 - P8 Ok Cancel" at bounding box center [445, 283] width 890 height 567
click at [598, 162] on button "Cancel" at bounding box center [600, 161] width 47 height 23
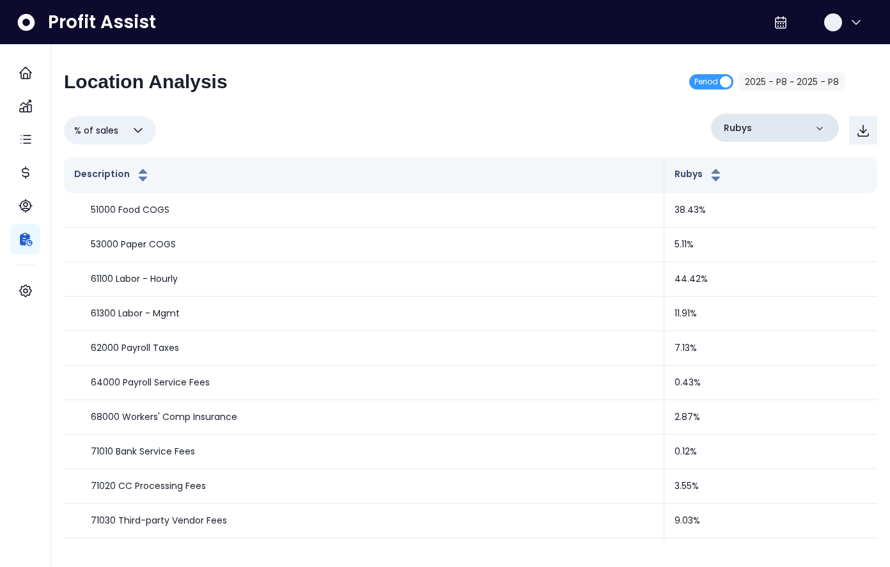
click at [759, 123] on div "Rubys" at bounding box center [775, 128] width 128 height 28
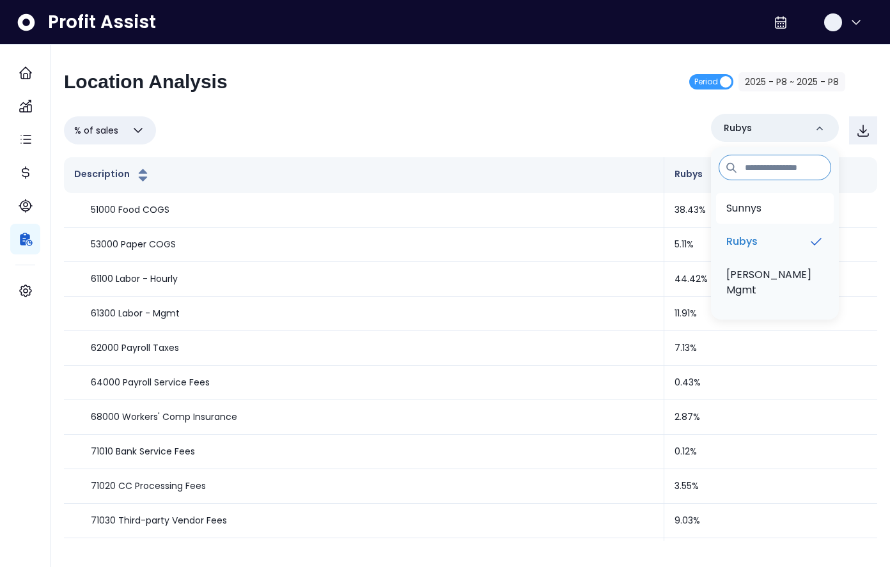
click at [751, 213] on p "Sunnys" at bounding box center [743, 208] width 35 height 15
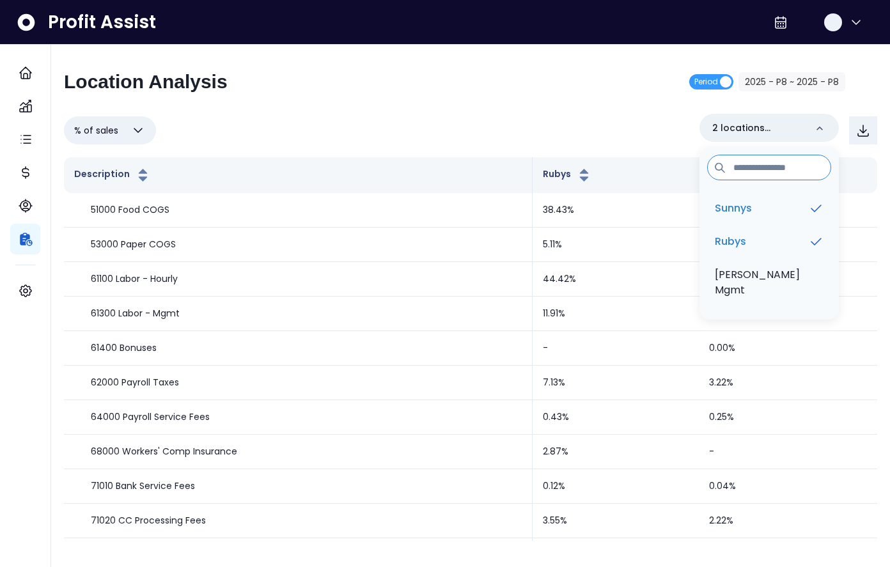
click at [597, 105] on div "Location Analysis Period 2025 - P8 ~ 2025 - P8 % of sales Overview % of cost % …" at bounding box center [470, 305] width 813 height 470
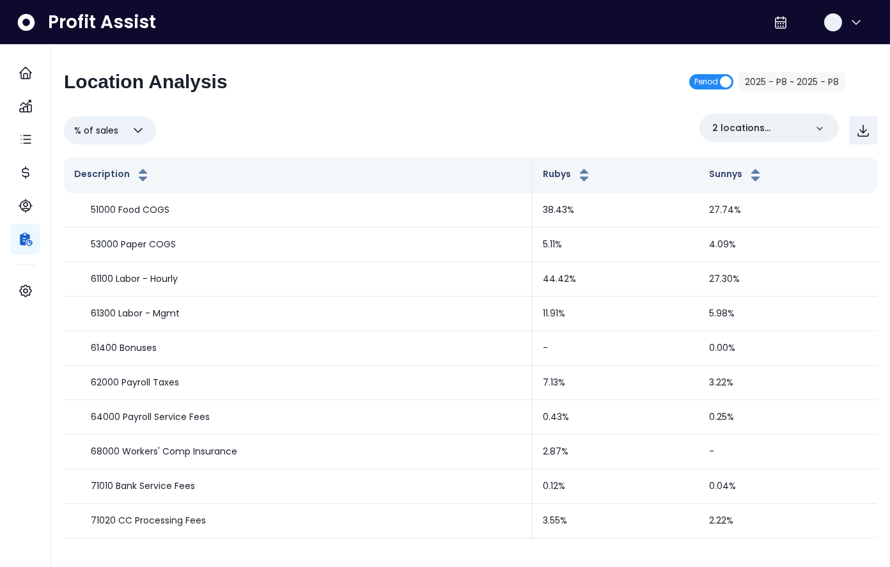
click at [722, 82] on span "Period" at bounding box center [711, 81] width 44 height 15
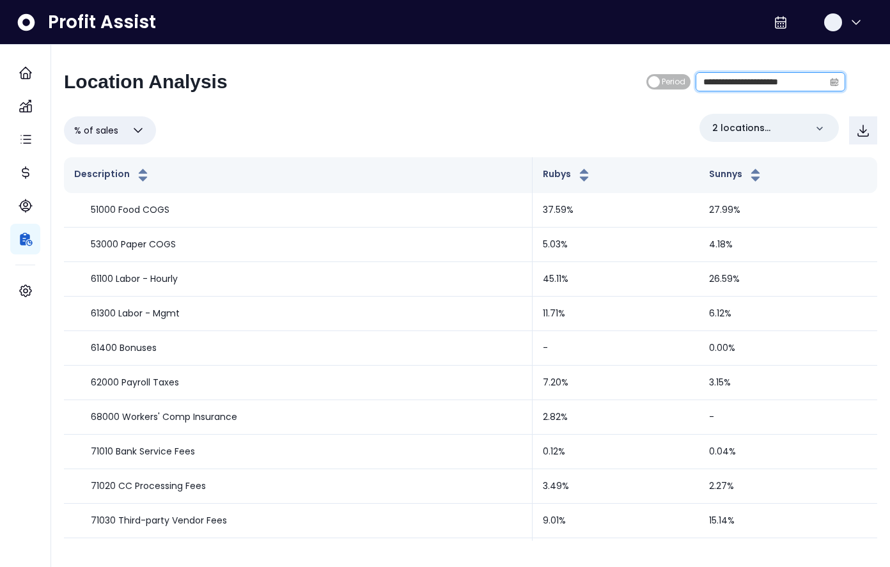
click at [725, 82] on input "**********" at bounding box center [760, 82] width 128 height 18
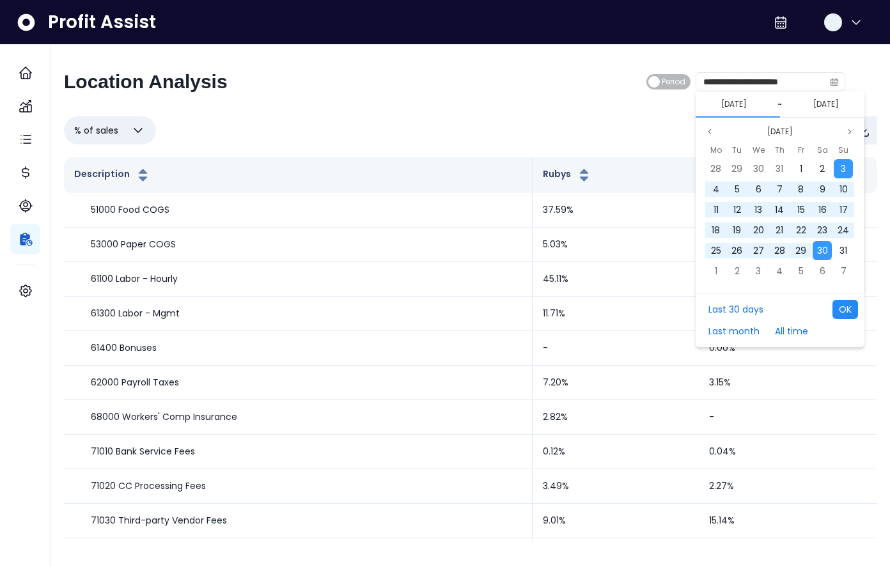
click at [844, 309] on button "OK" at bounding box center [845, 309] width 26 height 19
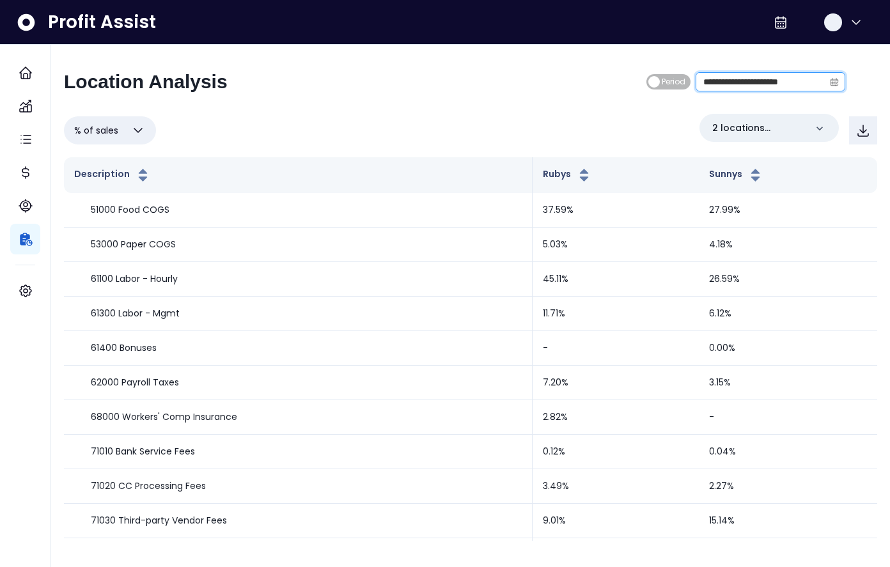
click at [754, 85] on input "**********" at bounding box center [760, 82] width 128 height 18
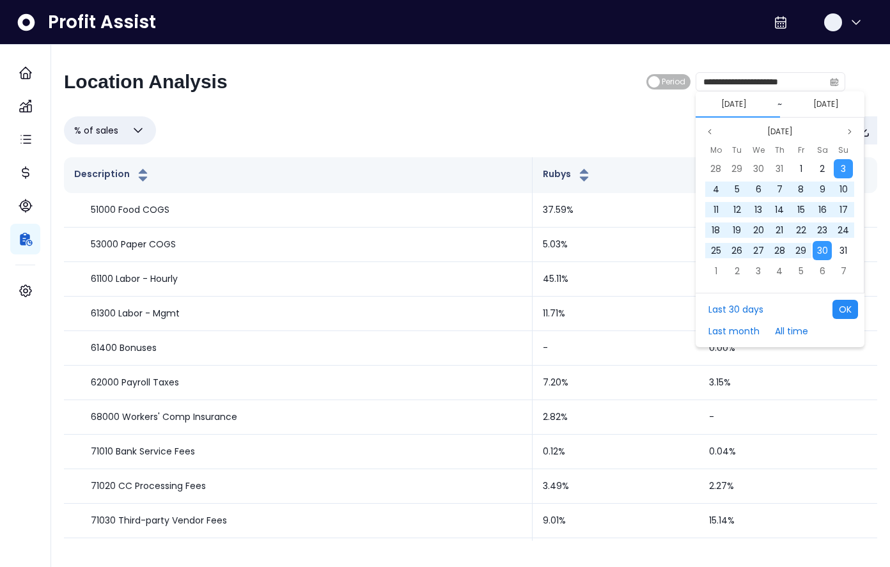
click at [847, 303] on button "OK" at bounding box center [845, 309] width 26 height 19
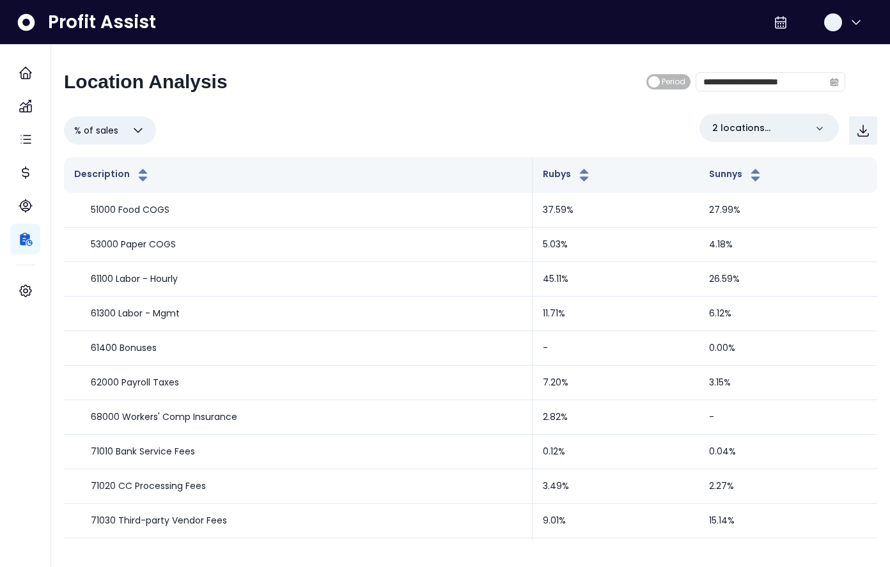
click at [134, 127] on icon "button" at bounding box center [137, 130] width 15 height 15
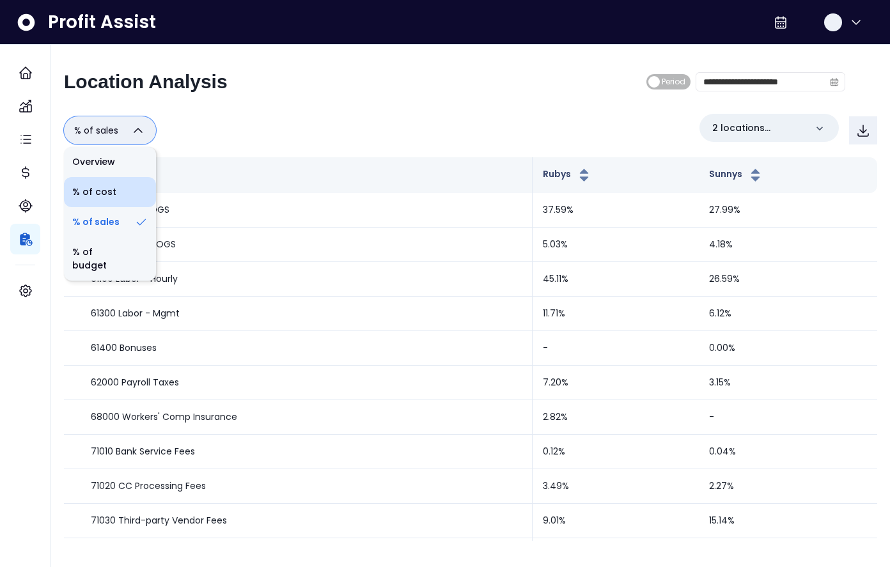
click at [109, 197] on li "% of cost" at bounding box center [110, 192] width 92 height 30
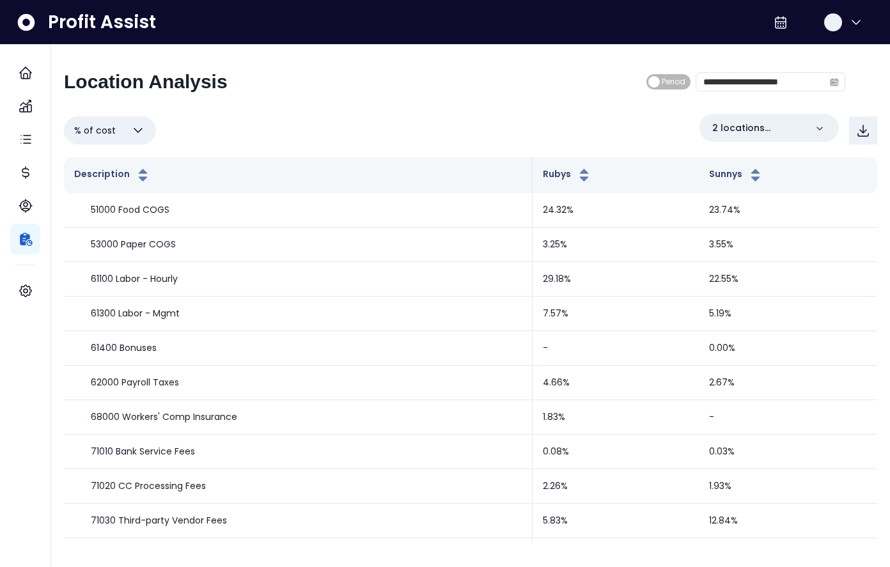
click at [135, 127] on icon "button" at bounding box center [137, 130] width 15 height 15
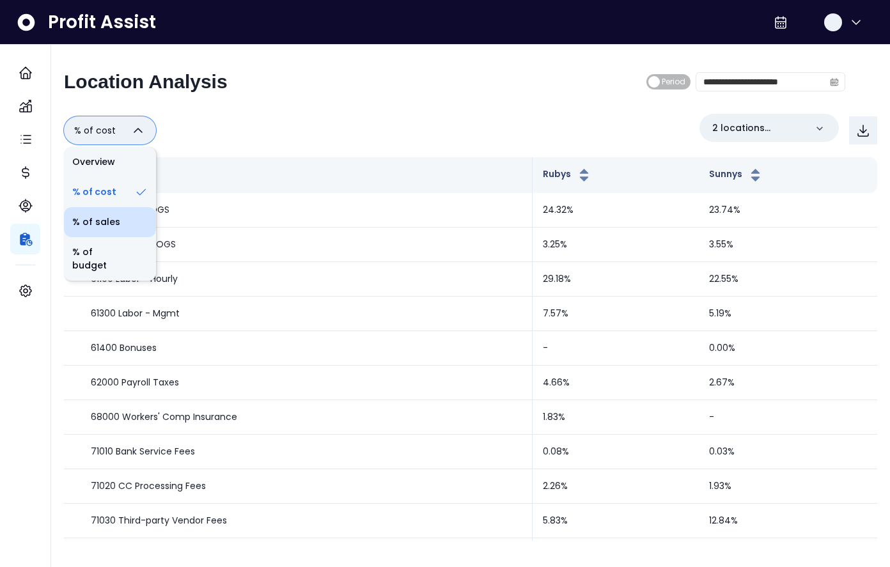
click at [102, 226] on li "% of sales" at bounding box center [110, 222] width 92 height 30
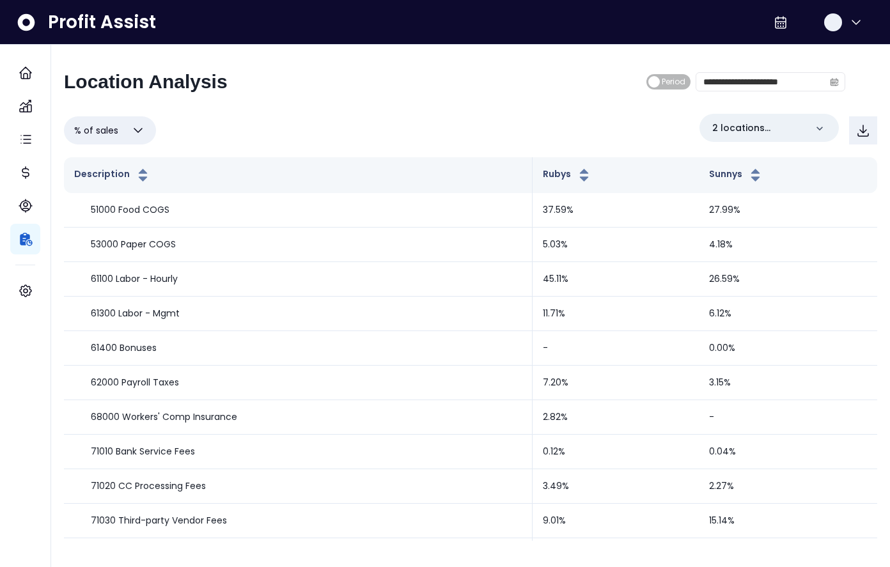
click at [125, 132] on button "% of sales" at bounding box center [110, 130] width 92 height 28
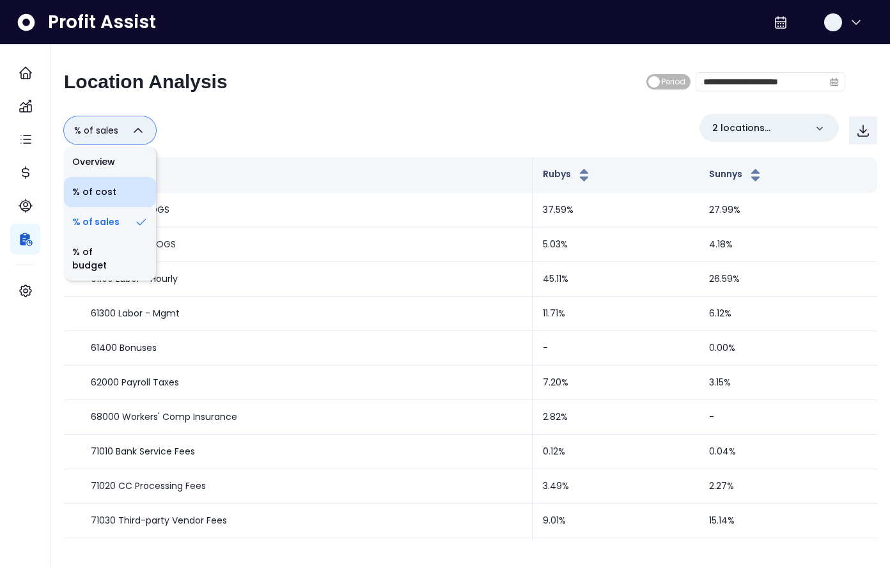
click at [107, 199] on li "% of cost" at bounding box center [110, 192] width 92 height 30
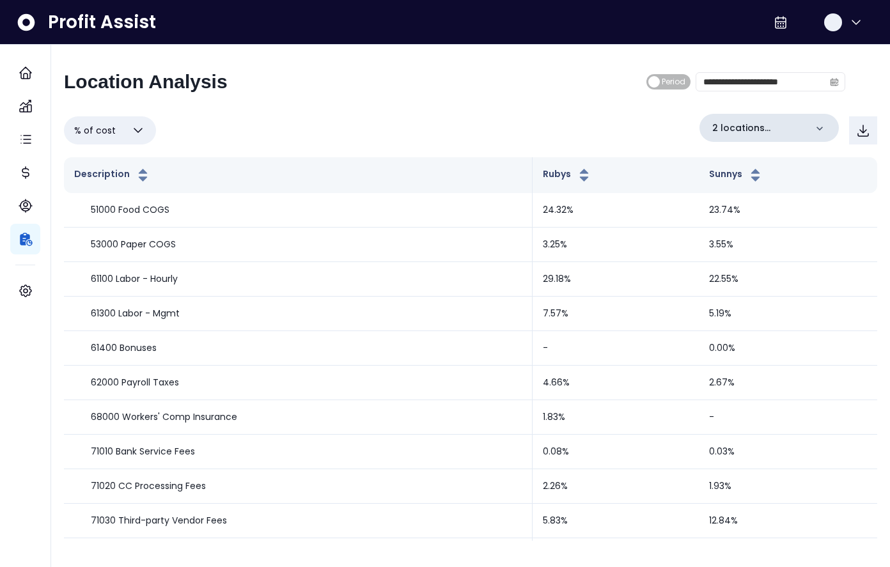
click at [779, 129] on p "2 locations selected" at bounding box center [758, 127] width 93 height 13
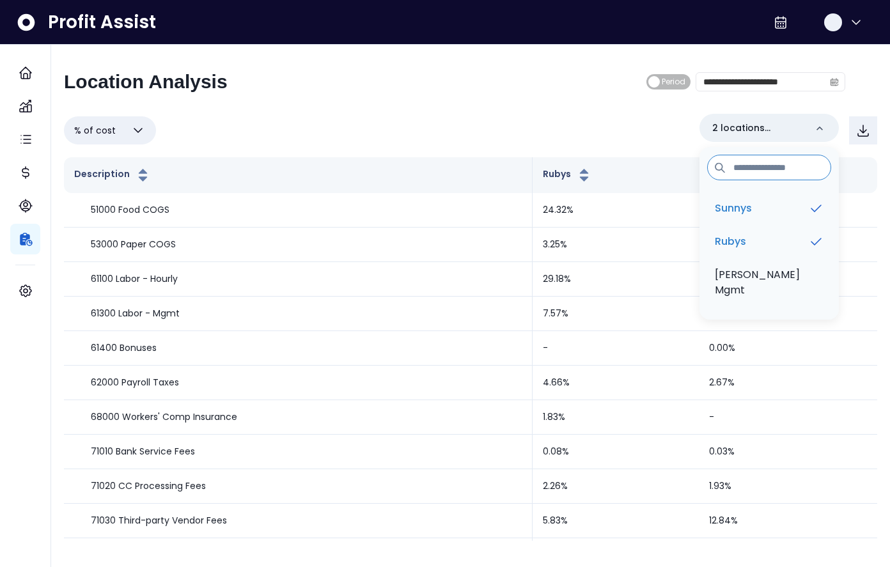
click at [631, 133] on div "% of cost Overview % of cost % of sales % of budget ******** 2 locations select…" at bounding box center [470, 130] width 813 height 33
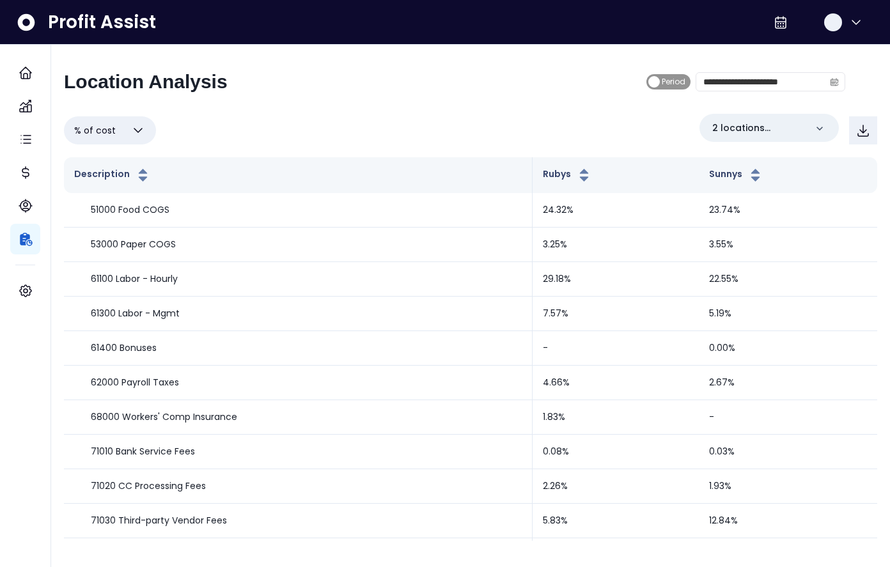
click at [660, 80] on span "Period" at bounding box center [668, 81] width 44 height 15
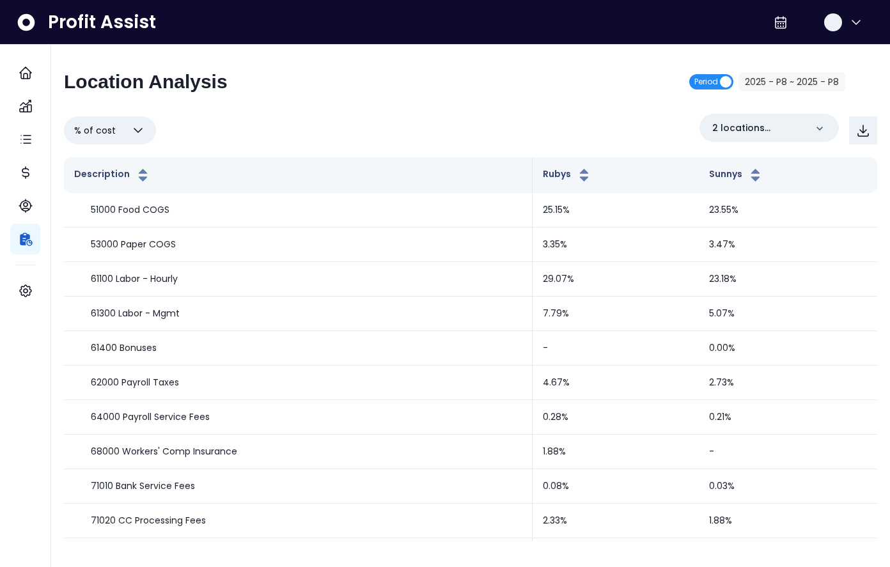
click at [722, 81] on span "Period" at bounding box center [711, 81] width 44 height 15
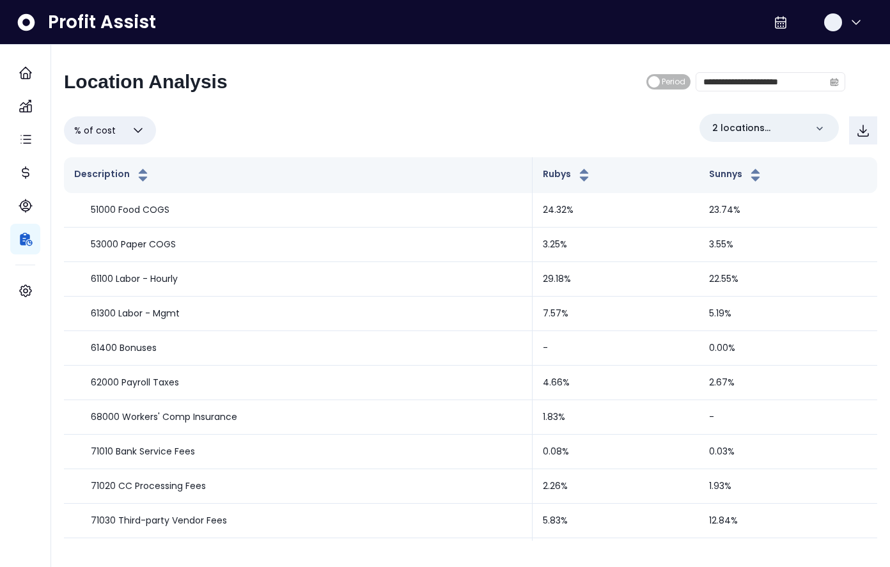
click at [134, 128] on icon "button" at bounding box center [137, 130] width 15 height 15
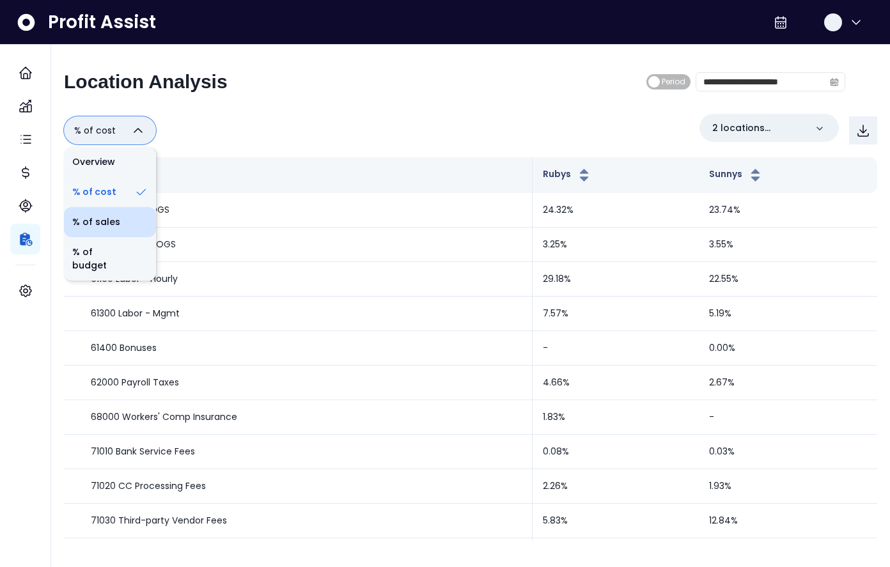
click at [114, 223] on li "% of sales" at bounding box center [110, 222] width 92 height 30
type input "*********"
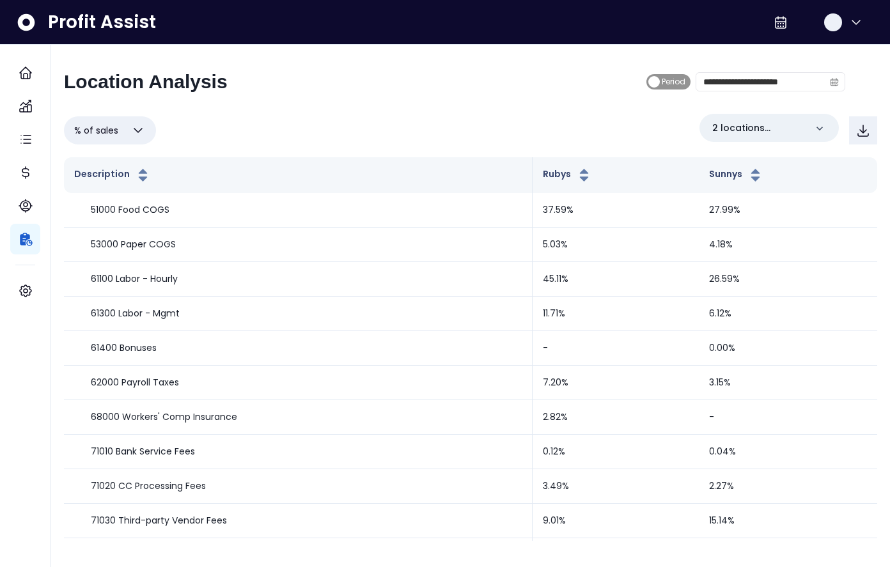
click at [655, 82] on span "Period" at bounding box center [668, 81] width 44 height 15
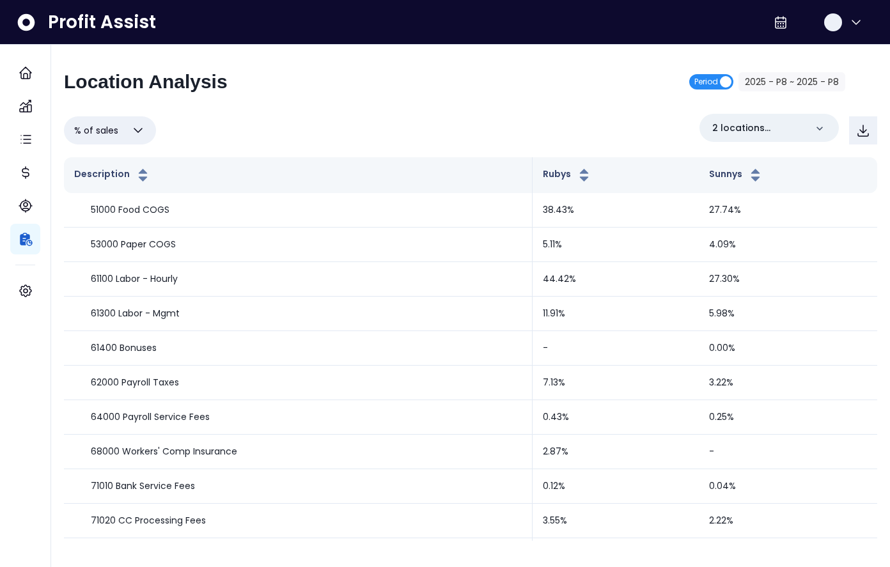
click at [720, 79] on span "Period" at bounding box center [711, 81] width 44 height 15
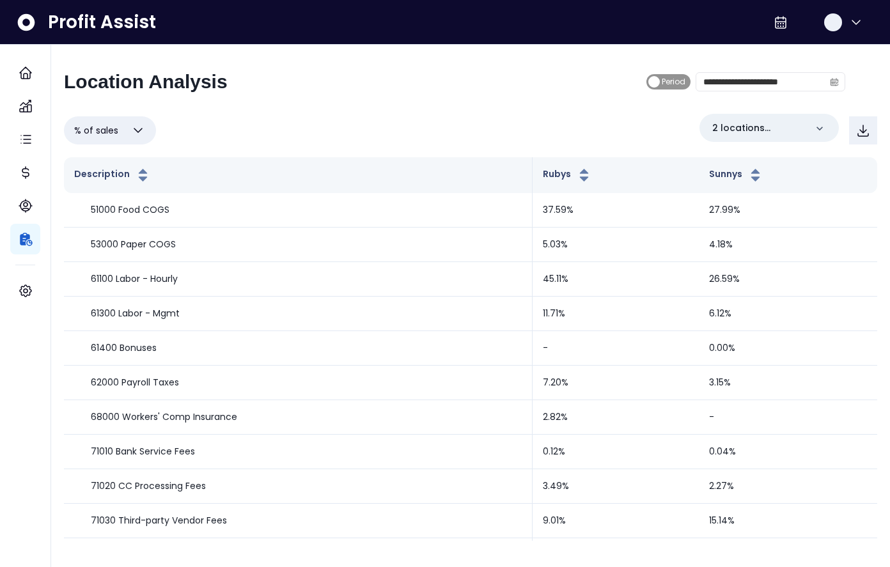
click at [660, 79] on span "Period" at bounding box center [668, 81] width 44 height 15
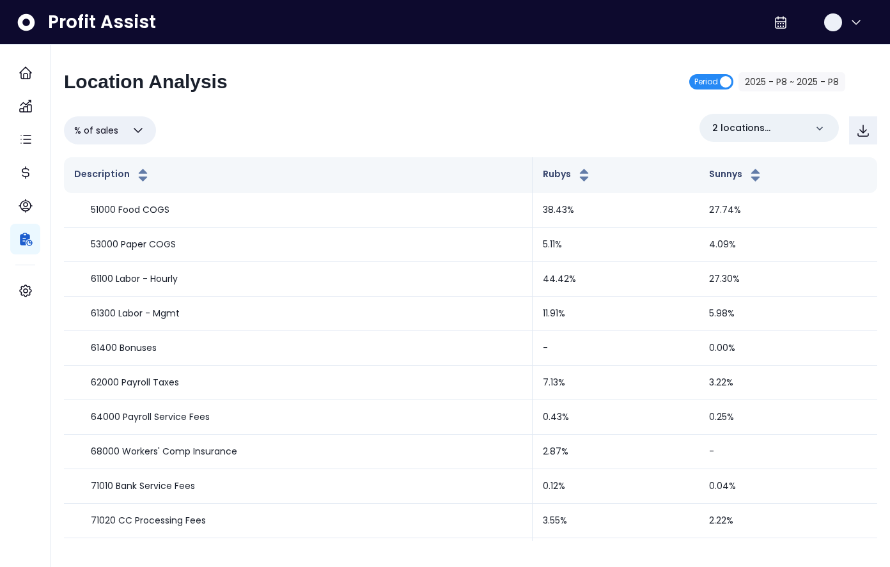
click at [723, 81] on span "Period" at bounding box center [711, 81] width 44 height 15
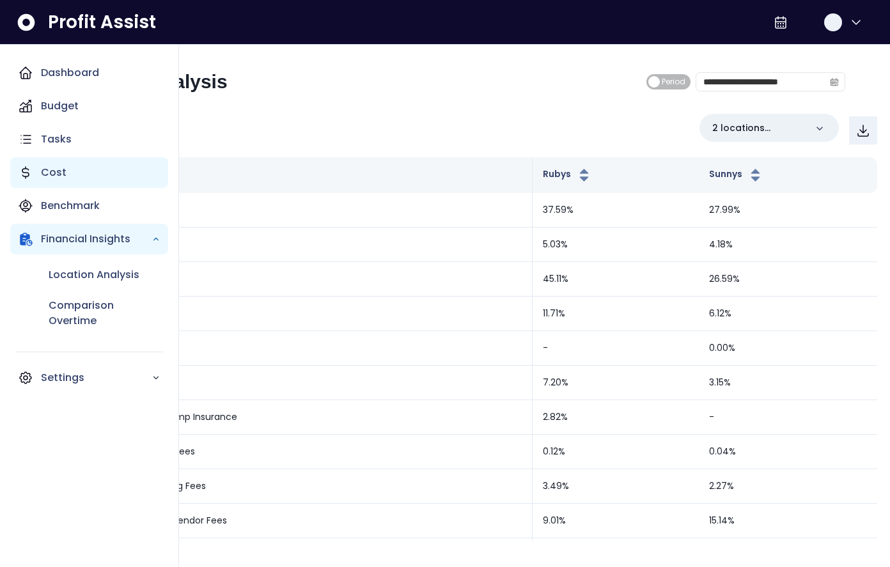
click at [54, 173] on p "Cost" at bounding box center [54, 172] width 26 height 15
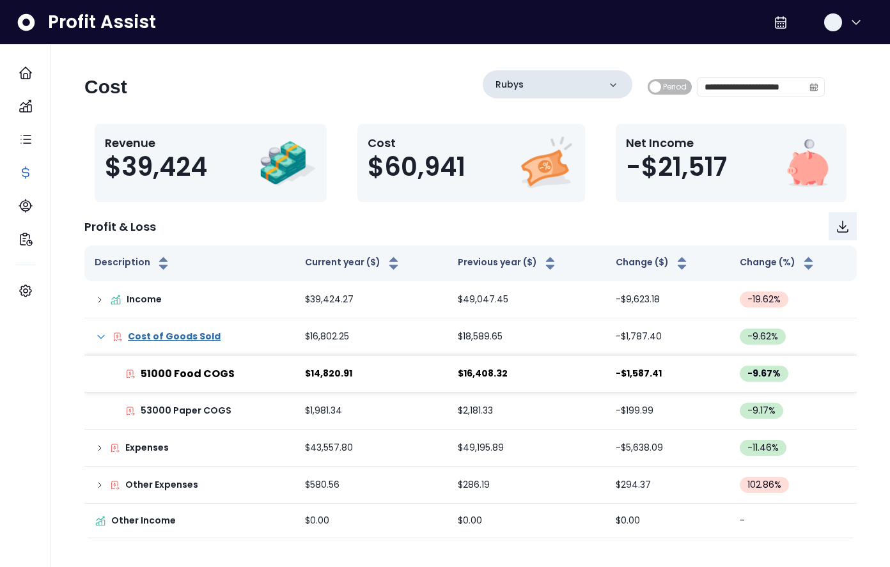
click at [585, 77] on div "Rubys" at bounding box center [558, 84] width 150 height 28
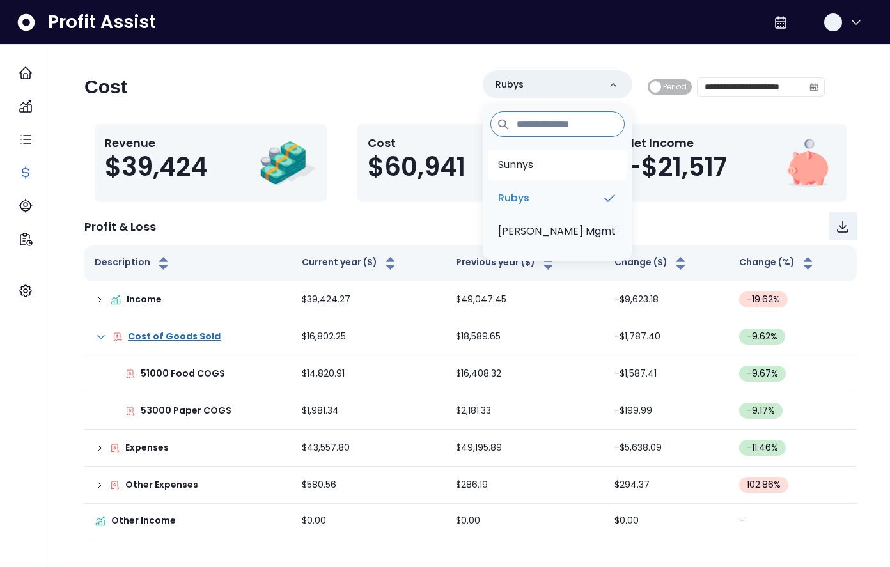
click at [545, 178] on li "Sunnys" at bounding box center [557, 165] width 139 height 31
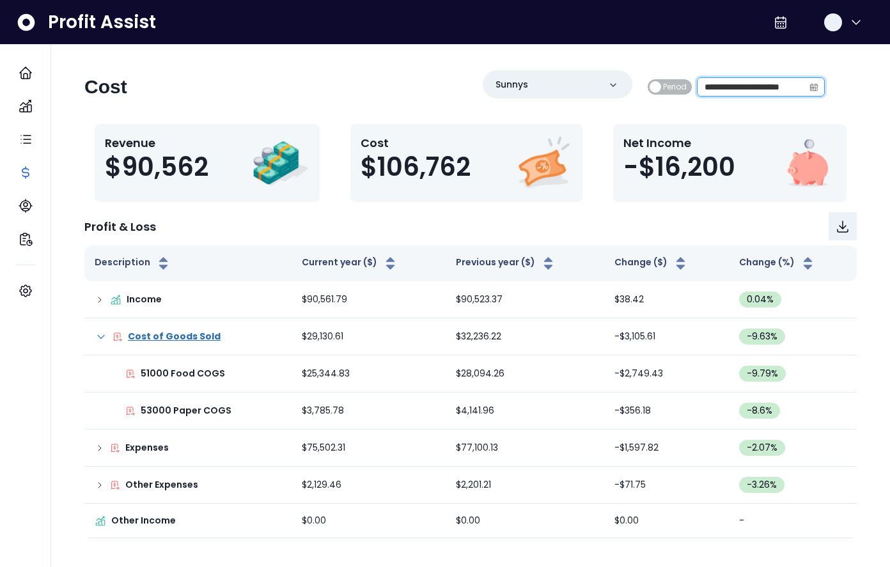
click at [741, 89] on input "**********" at bounding box center [750, 87] width 106 height 18
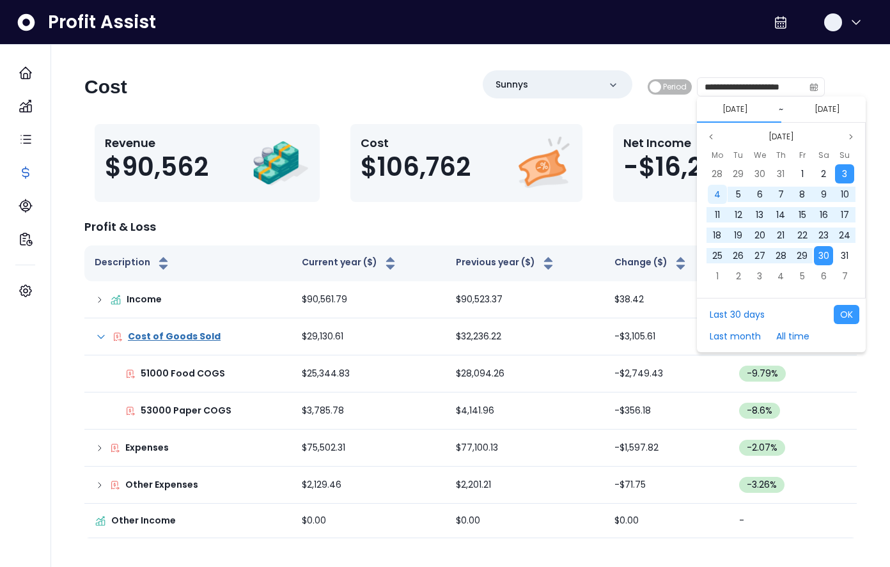
click at [715, 191] on span "4" at bounding box center [717, 194] width 6 height 13
click at [842, 257] on span "31" at bounding box center [844, 255] width 8 height 13
click at [846, 314] on button "OK" at bounding box center [846, 314] width 26 height 19
type input "**********"
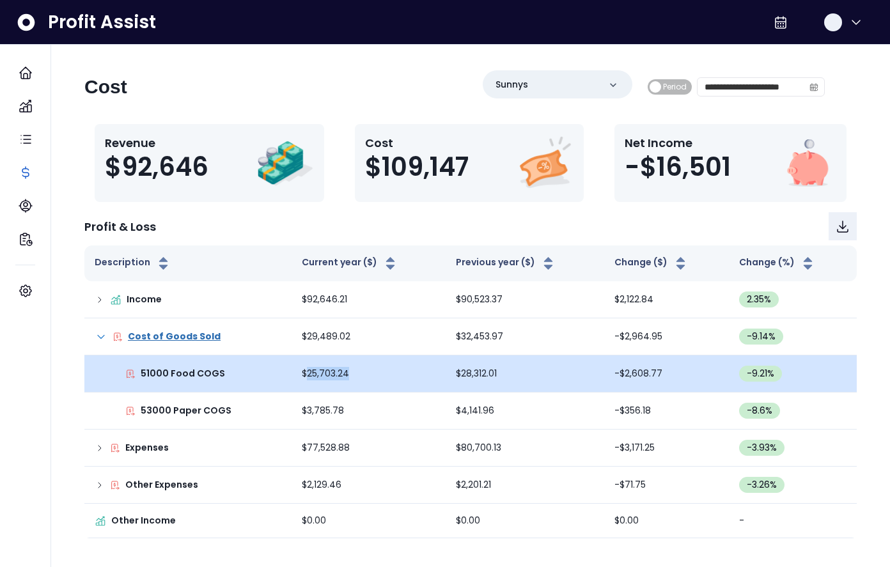
drag, startPoint x: 346, startPoint y: 374, endPoint x: 305, endPoint y: 373, distance: 40.9
click at [305, 373] on td "$25,703.24" at bounding box center [368, 373] width 154 height 37
copy td "25,703.24"
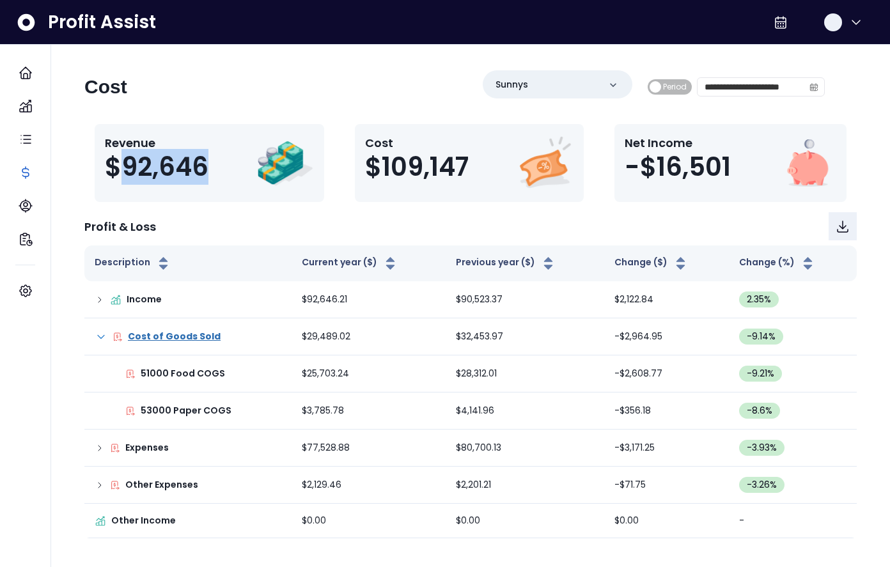
drag, startPoint x: 210, startPoint y: 166, endPoint x: 123, endPoint y: 167, distance: 87.6
click at [123, 167] on div "Revenue $92,646" at bounding box center [162, 163] width 114 height 58
copy span "92,646"
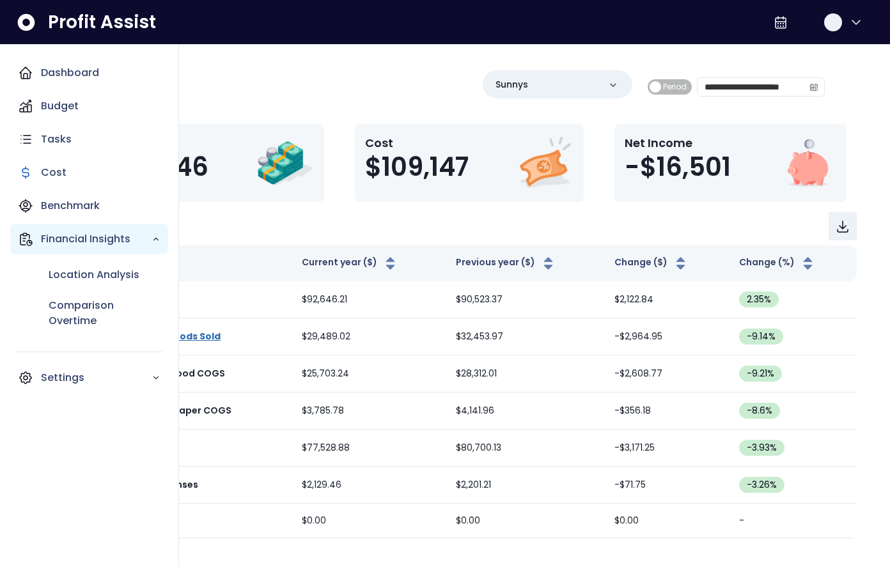
click at [82, 235] on p "Financial Insights" at bounding box center [96, 238] width 111 height 15
click at [82, 238] on p "Financial Insights" at bounding box center [96, 238] width 111 height 15
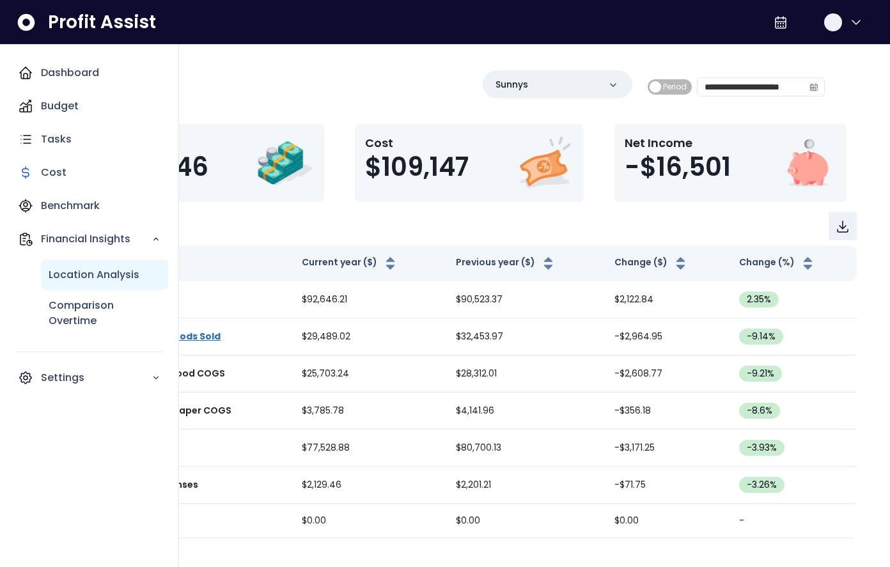
click at [80, 281] on p "Location Analysis" at bounding box center [94, 274] width 91 height 15
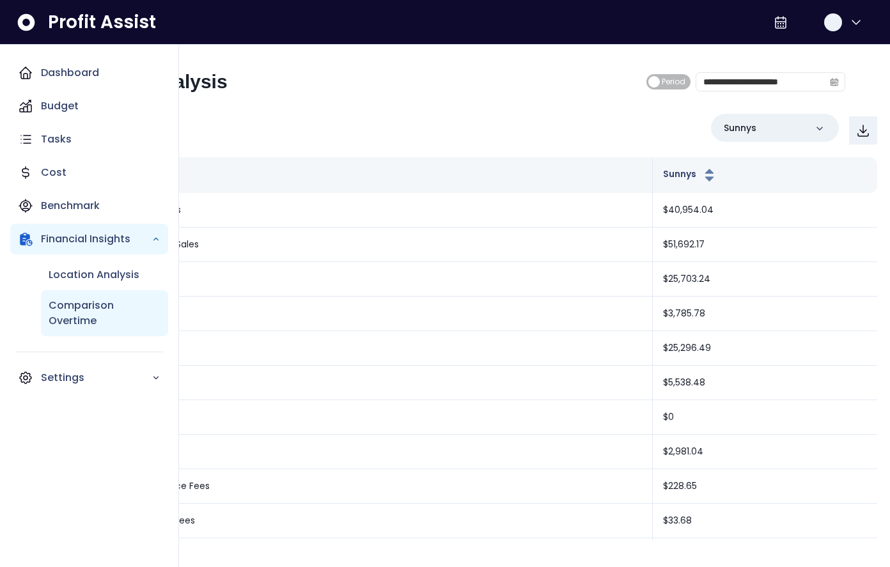
click at [82, 307] on p "Comparison Overtime" at bounding box center [105, 313] width 112 height 31
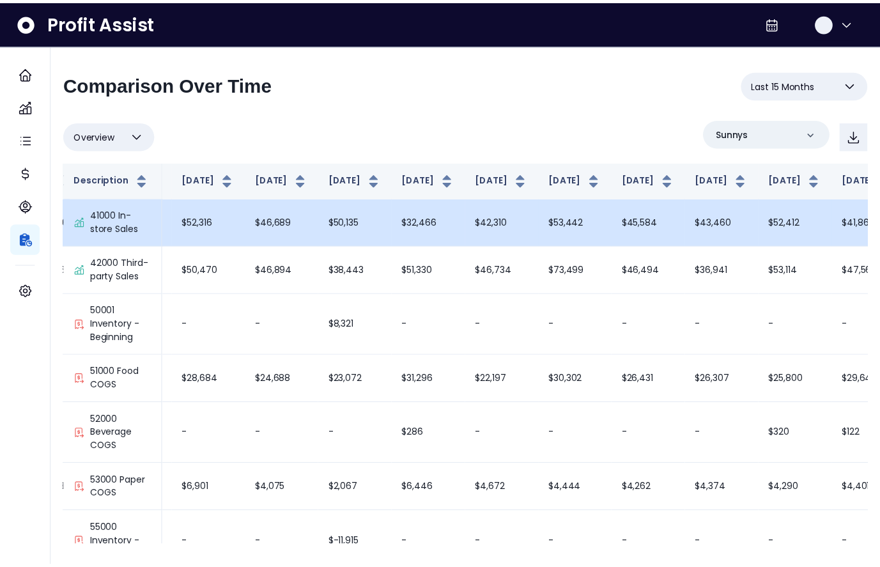
scroll to position [0, 310]
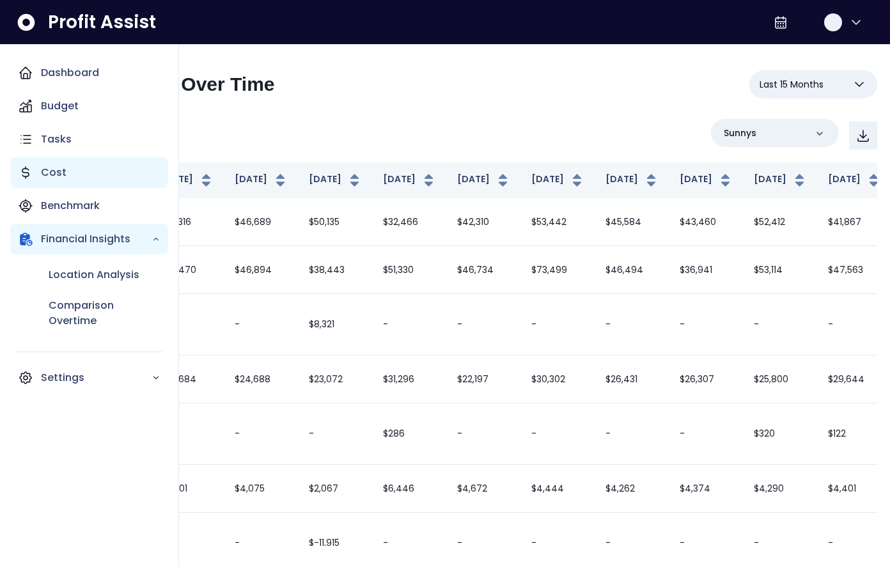
click at [50, 168] on p "Cost" at bounding box center [54, 172] width 26 height 15
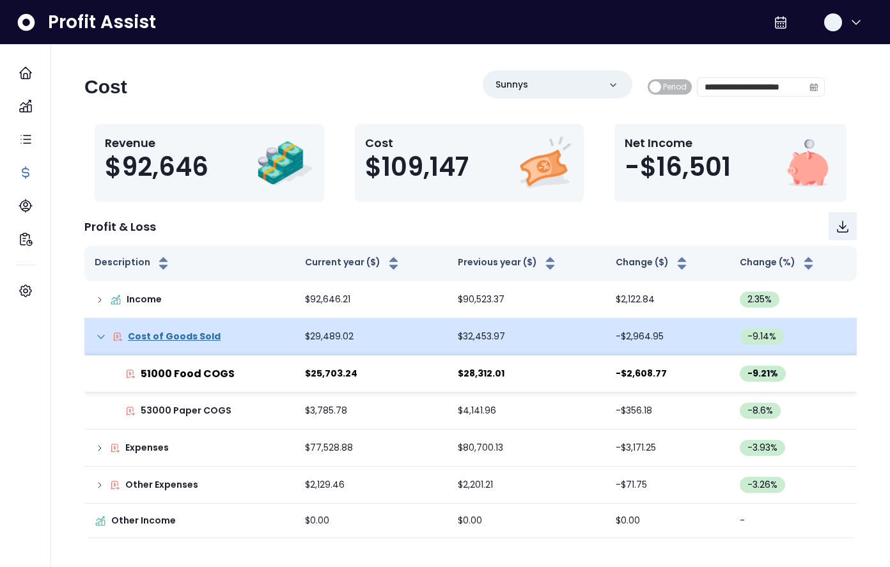
click at [98, 339] on icon at bounding box center [101, 336] width 13 height 13
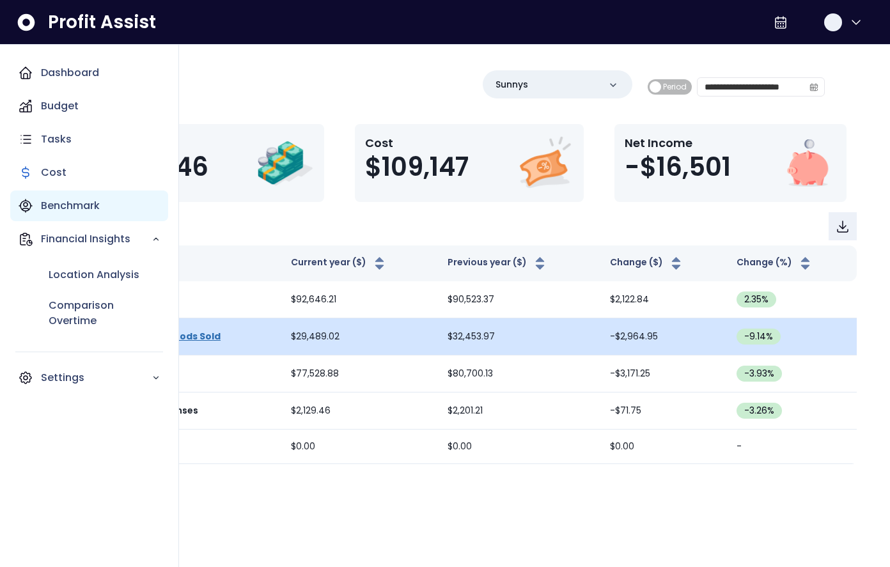
click at [63, 206] on p "Benchmark" at bounding box center [70, 205] width 59 height 15
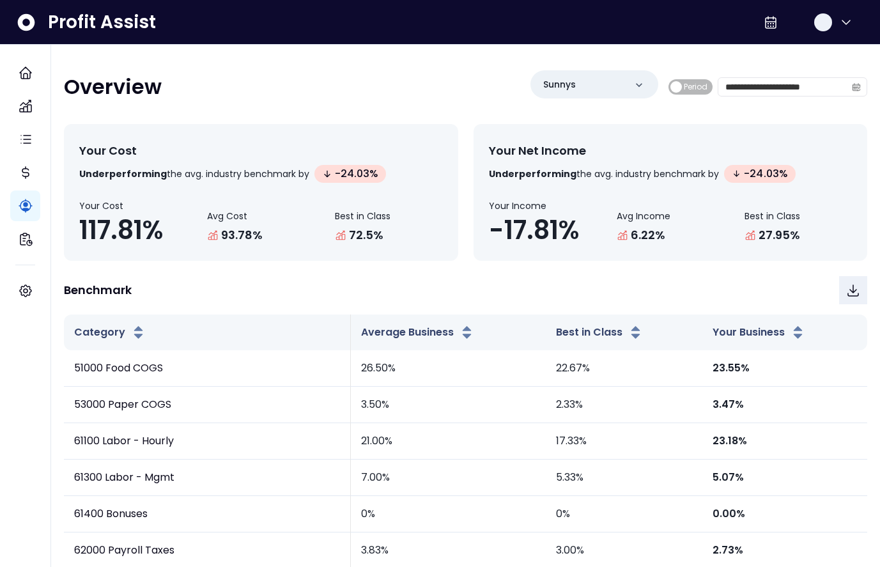
click at [347, 299] on div "Benchmark" at bounding box center [265, 290] width 402 height 28
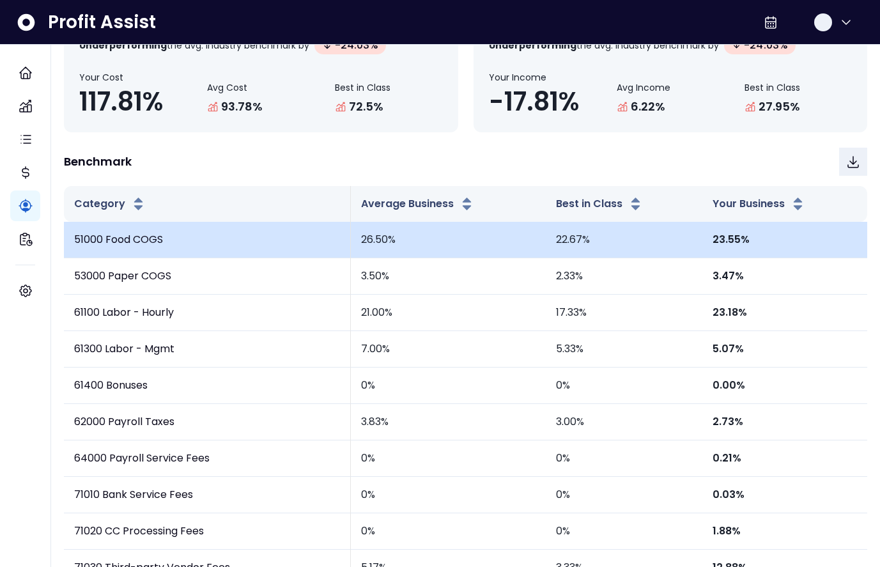
scroll to position [127, 0]
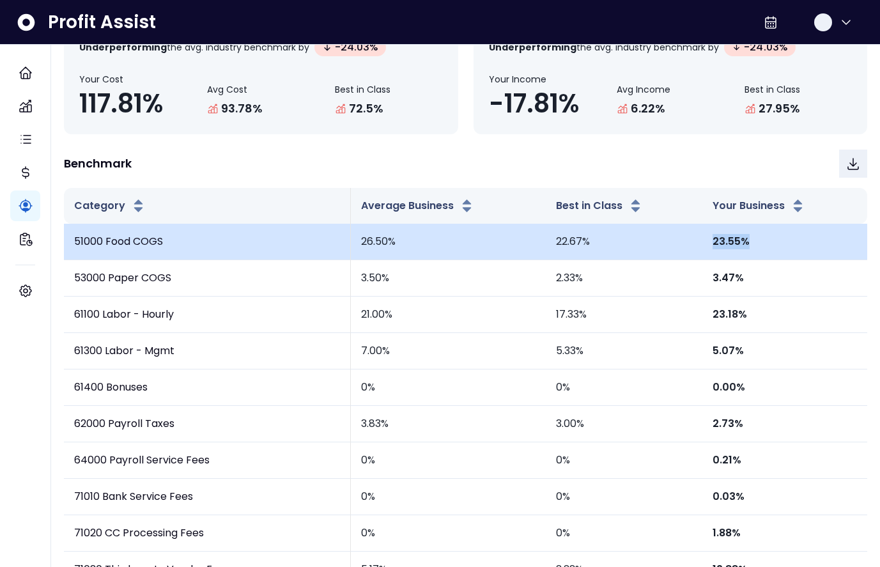
drag, startPoint x: 748, startPoint y: 240, endPoint x: 708, endPoint y: 241, distance: 40.3
click at [708, 241] on td "23.55%" at bounding box center [784, 242] width 165 height 36
copy span "23.55%"
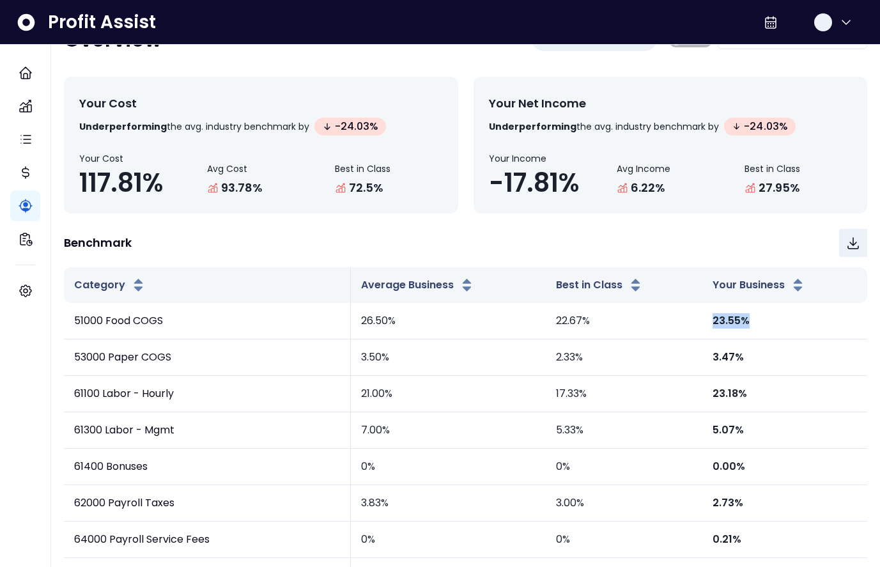
scroll to position [46, 0]
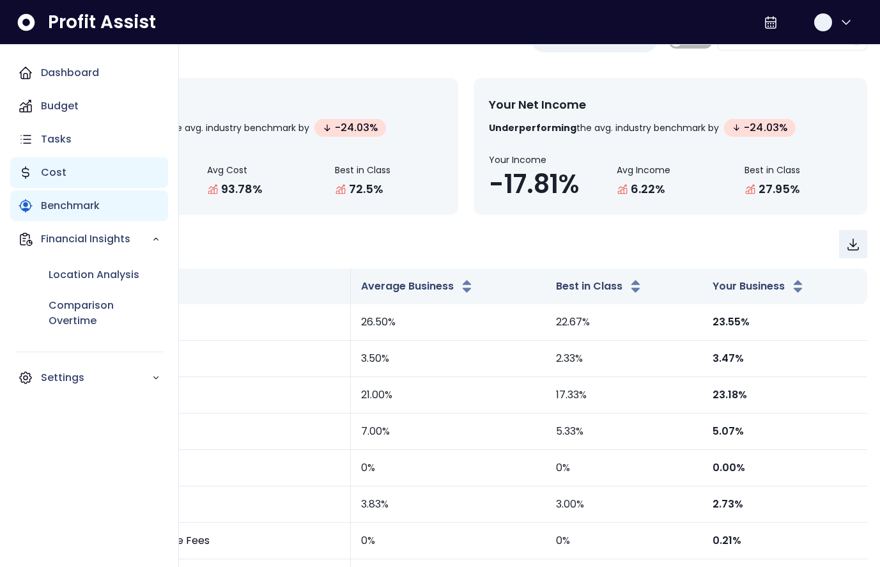
click at [58, 171] on p "Cost" at bounding box center [54, 172] width 26 height 15
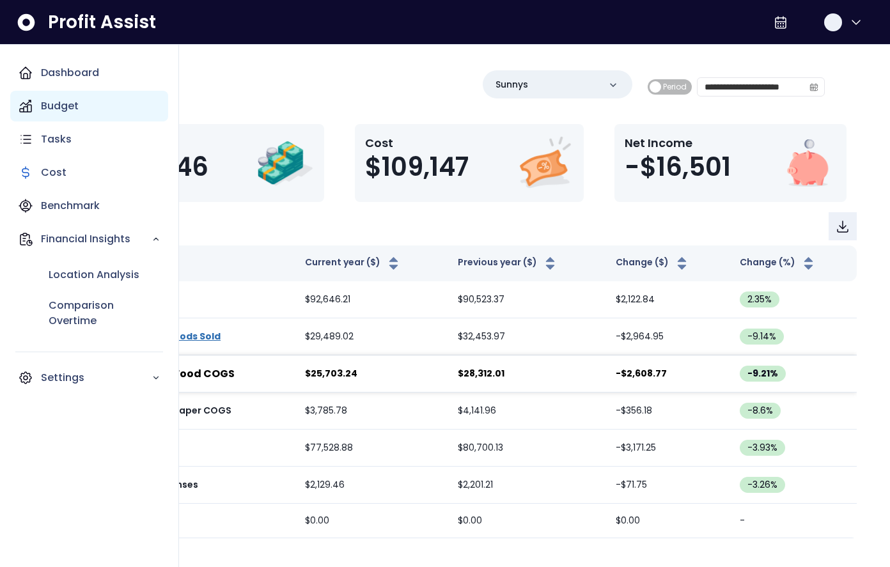
click at [61, 104] on p "Budget" at bounding box center [60, 105] width 38 height 15
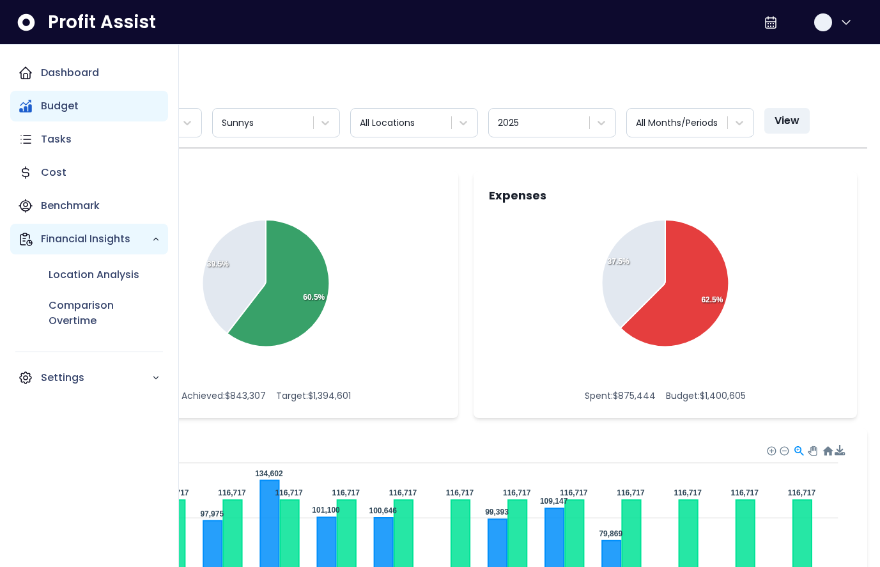
click at [79, 239] on p "Financial Insights" at bounding box center [96, 238] width 111 height 15
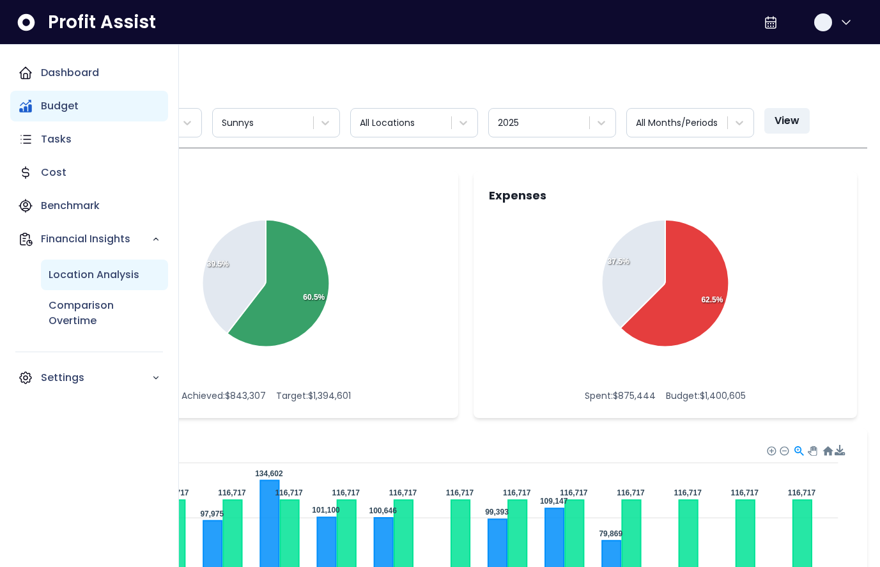
click at [84, 275] on p "Location Analysis" at bounding box center [94, 274] width 91 height 15
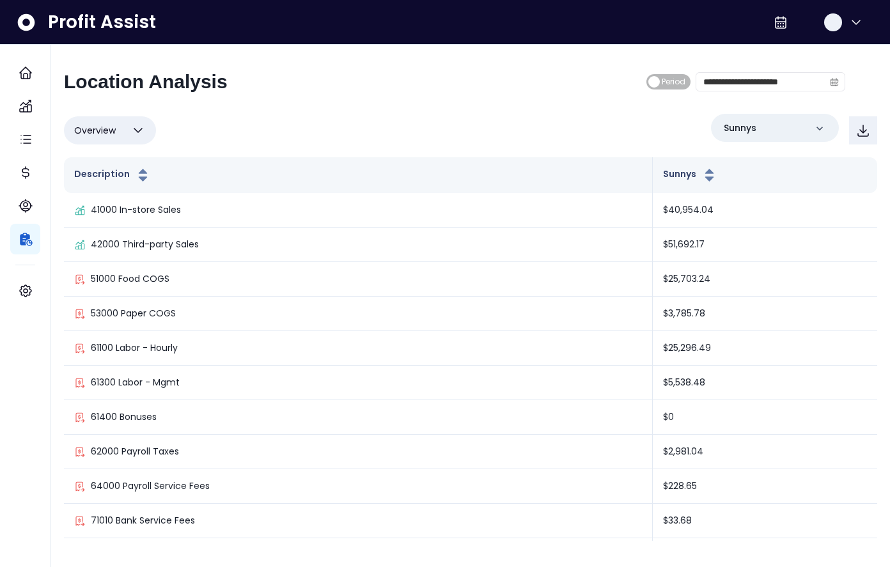
click at [142, 128] on icon "button" at bounding box center [137, 130] width 15 height 15
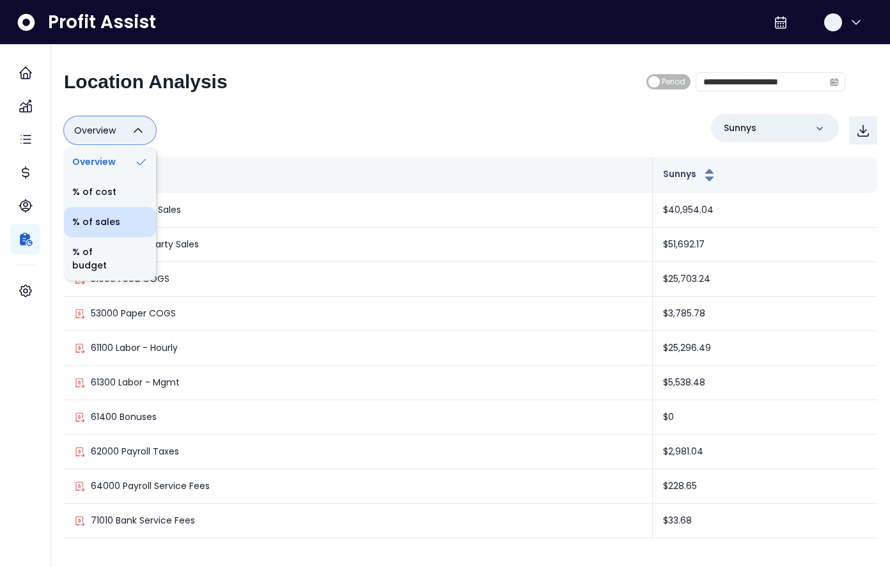
click at [116, 217] on li "% of sales" at bounding box center [110, 222] width 92 height 30
type input "*********"
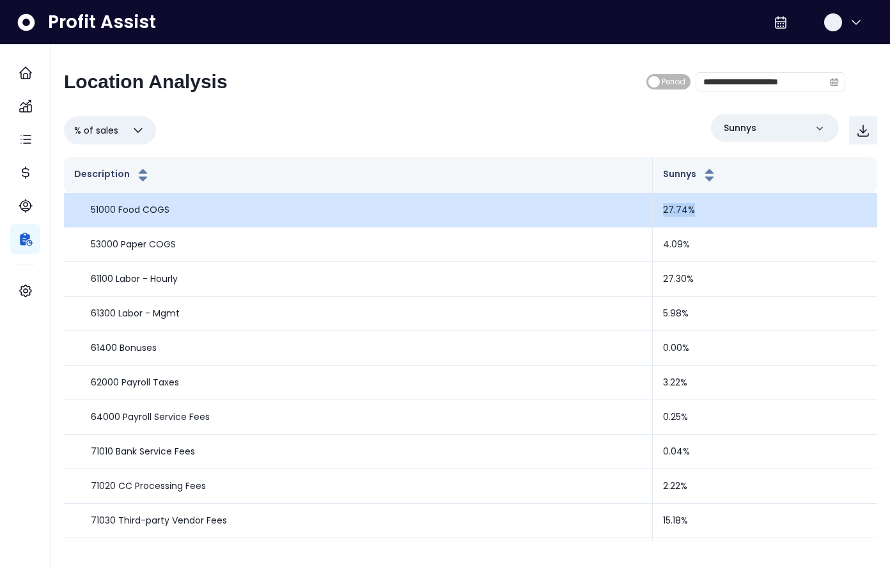
drag, startPoint x: 686, startPoint y: 212, endPoint x: 653, endPoint y: 213, distance: 33.3
click at [653, 213] on td "27.74%" at bounding box center [765, 210] width 224 height 35
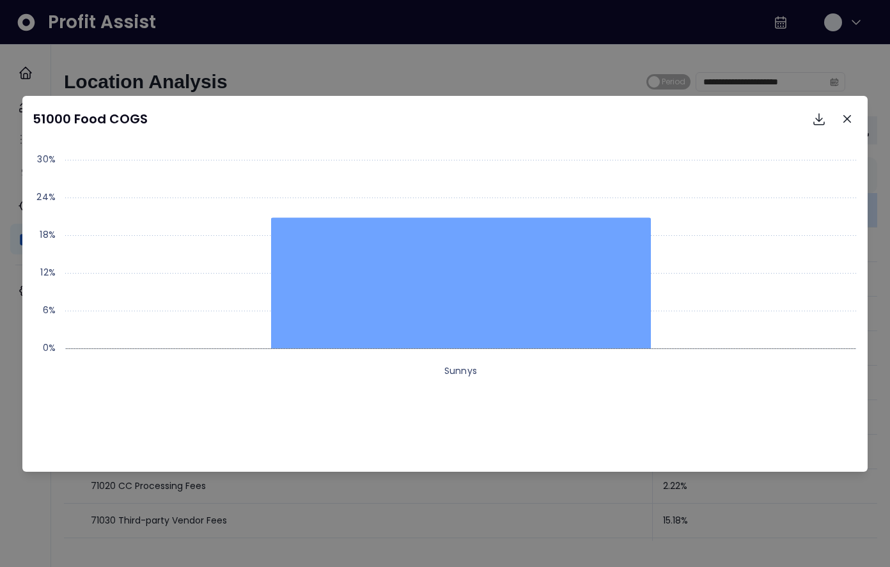
copy td "27.74%"
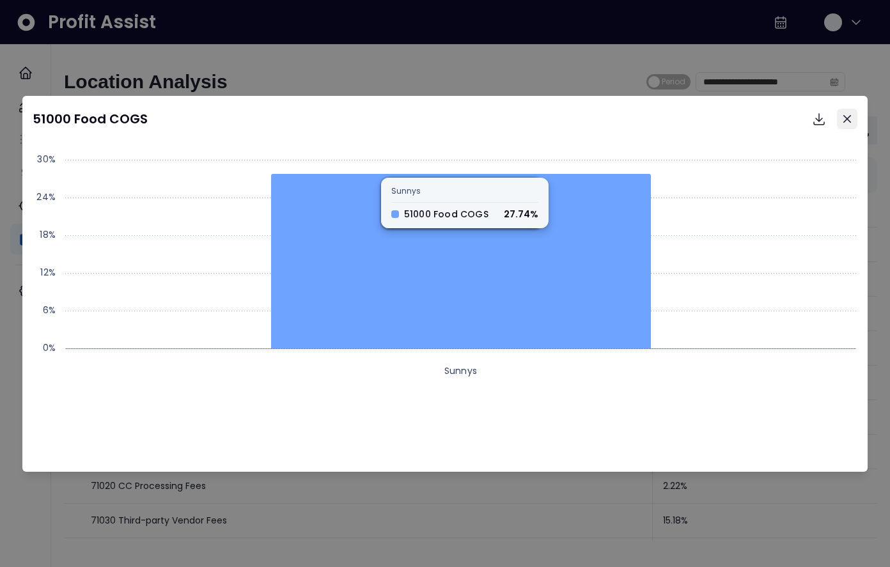
click at [850, 111] on button "Close" at bounding box center [847, 119] width 20 height 20
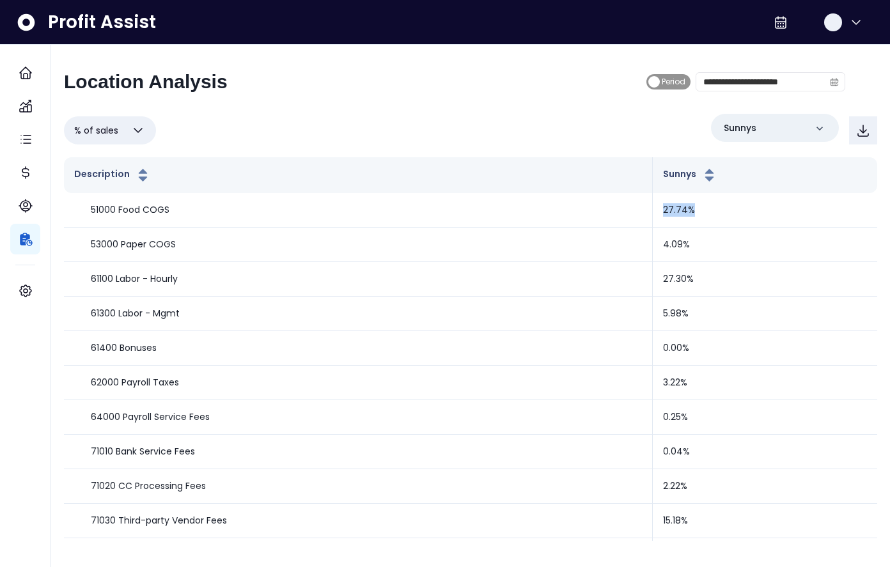
click at [656, 82] on span "Period" at bounding box center [668, 81] width 44 height 15
click at [725, 82] on span "Period" at bounding box center [711, 81] width 44 height 15
click at [734, 87] on input "**********" at bounding box center [760, 82] width 128 height 18
click at [816, 128] on icon at bounding box center [819, 128] width 13 height 13
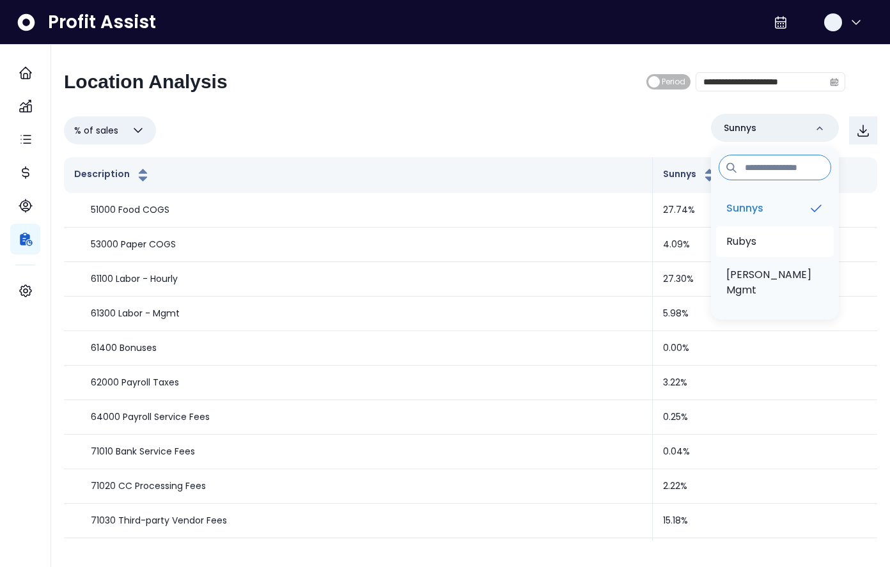
click at [761, 240] on li "Rubys" at bounding box center [775, 241] width 118 height 31
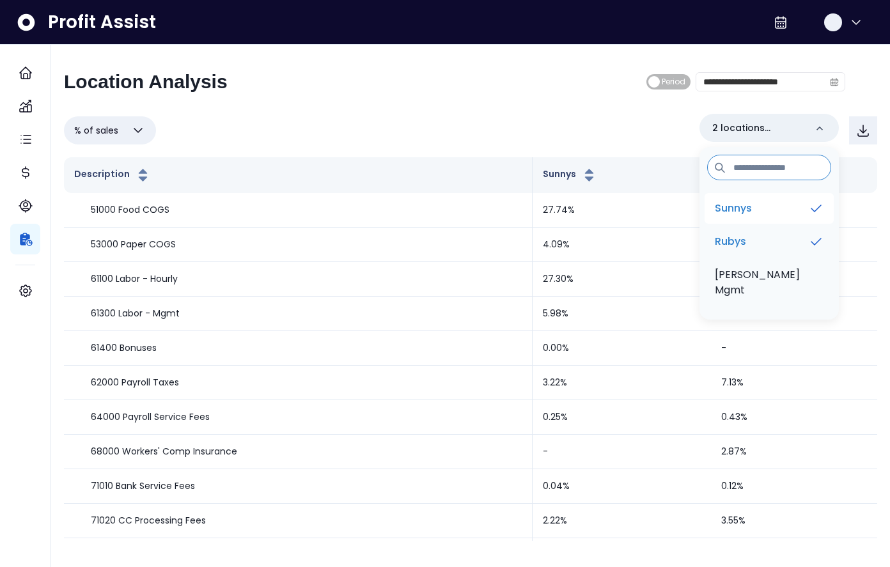
click at [771, 217] on li "Sunnys" at bounding box center [768, 208] width 129 height 31
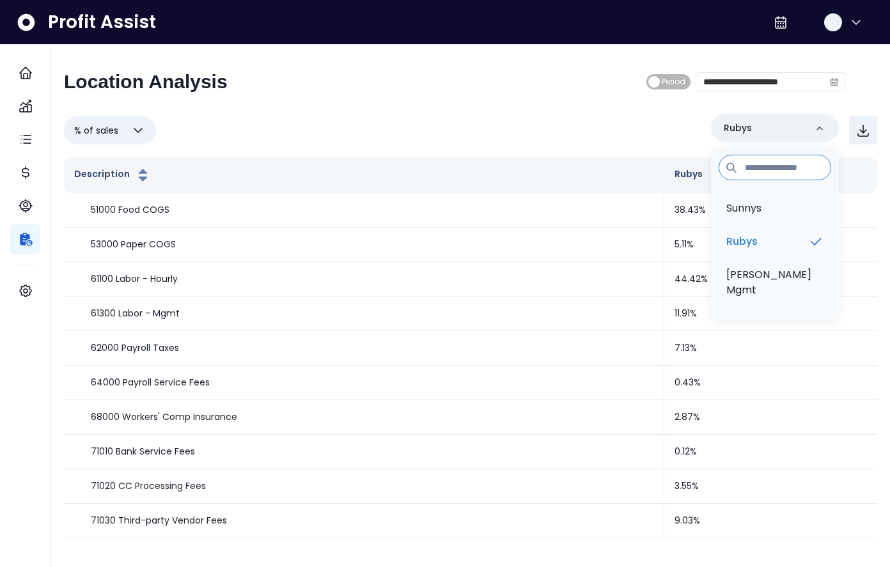
click at [586, 107] on div "**********" at bounding box center [470, 305] width 813 height 470
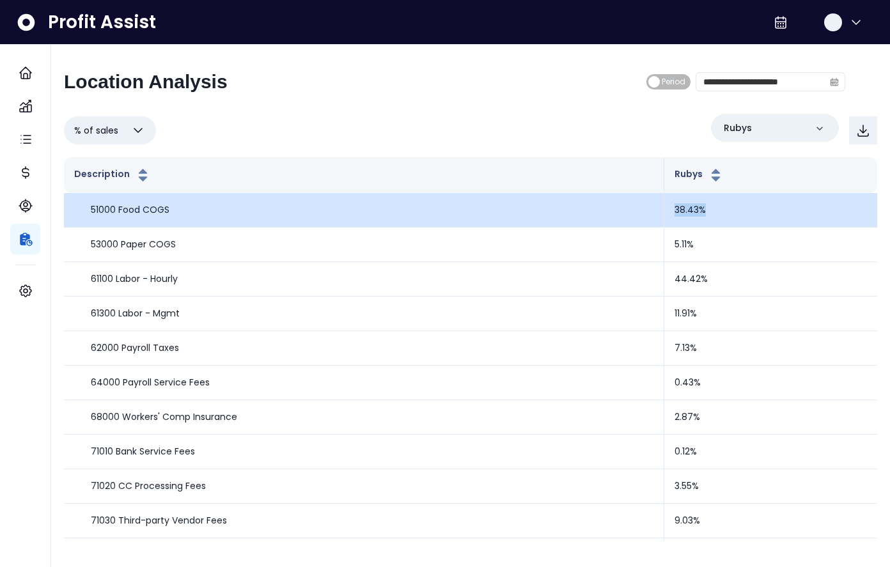
drag, startPoint x: 699, startPoint y: 208, endPoint x: 665, endPoint y: 211, distance: 34.7
click at [665, 211] on td "38.43%" at bounding box center [770, 210] width 213 height 35
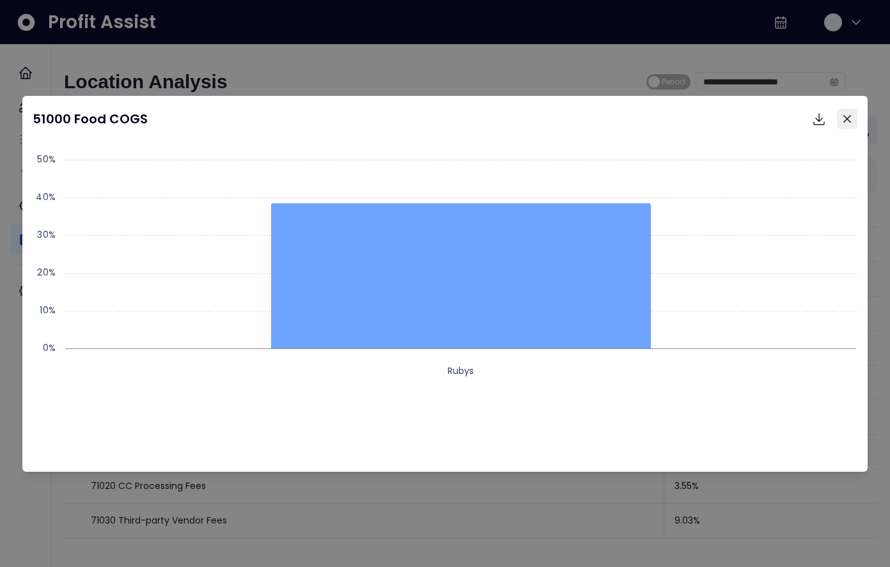
click at [844, 118] on icon "Close" at bounding box center [847, 119] width 8 height 8
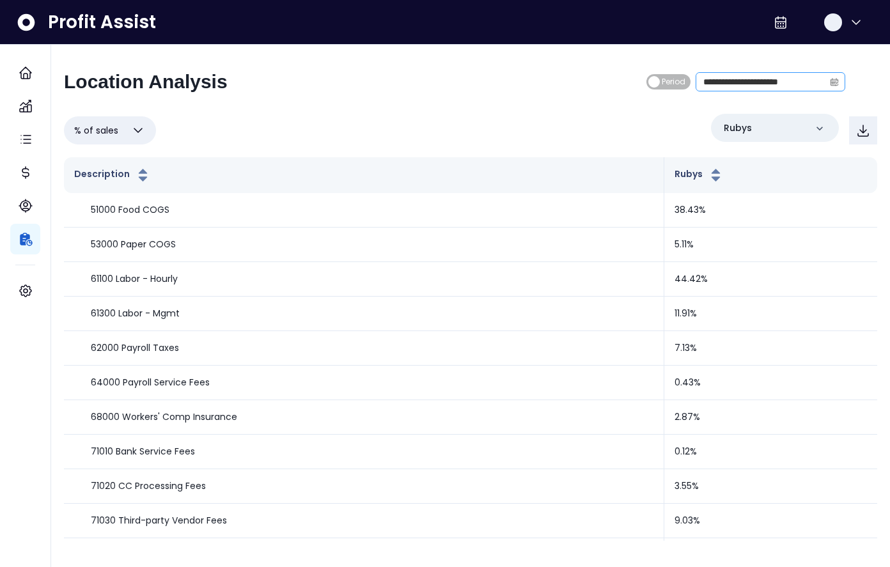
click at [837, 82] on icon "calendar" at bounding box center [834, 82] width 8 height 7
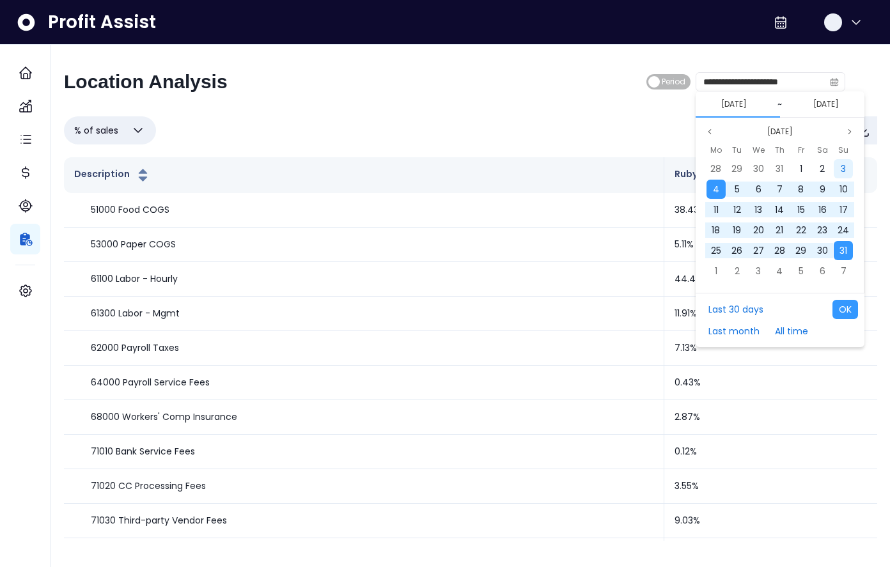
click at [843, 171] on span "3" at bounding box center [842, 168] width 5 height 13
click at [822, 251] on span "30" at bounding box center [822, 250] width 11 height 13
click at [848, 312] on button "OK" at bounding box center [845, 309] width 26 height 19
type input "**********"
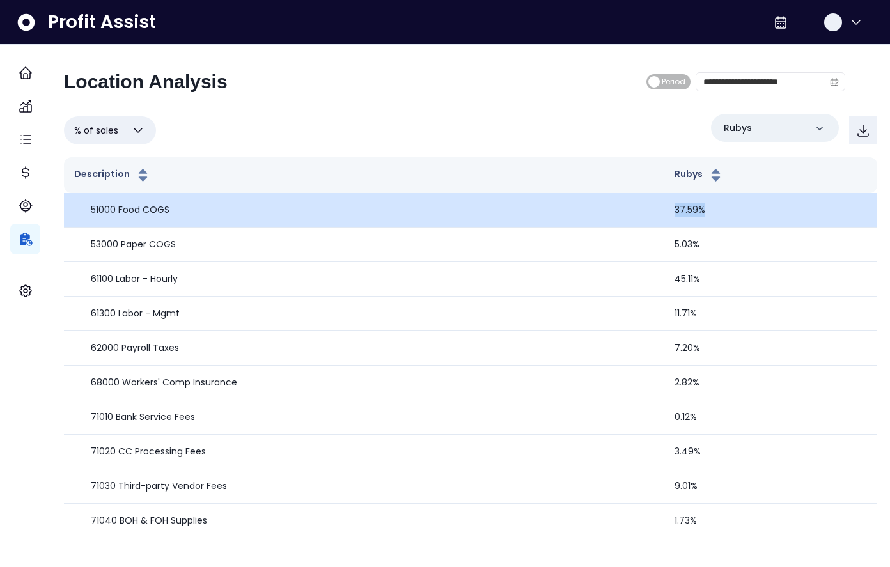
drag, startPoint x: 697, startPoint y: 209, endPoint x: 667, endPoint y: 210, distance: 29.4
click at [667, 210] on td "37.59%" at bounding box center [770, 210] width 213 height 35
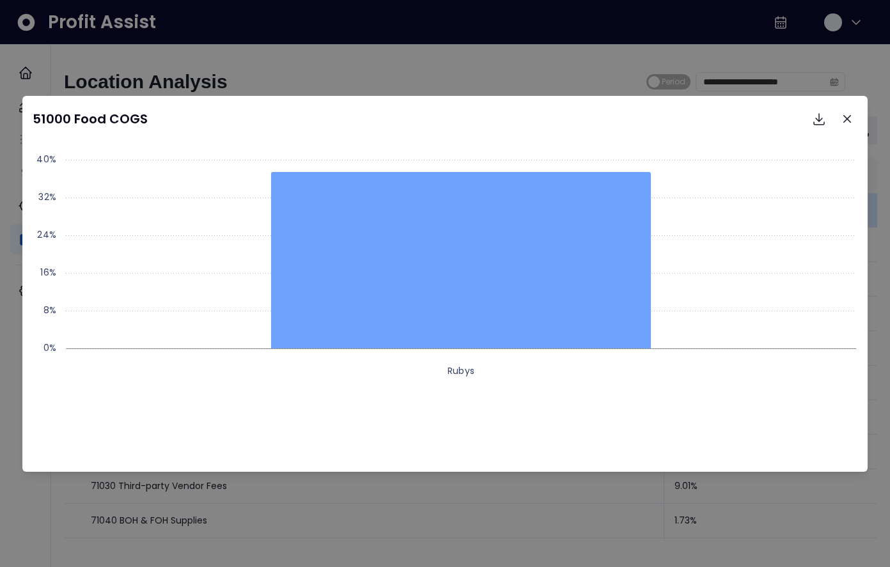
copy td "7.59%"
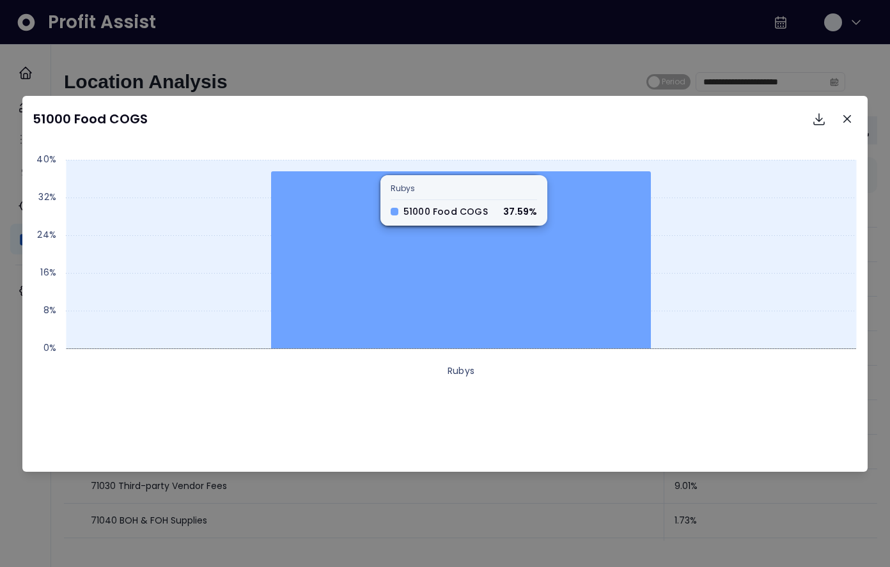
drag, startPoint x: 523, startPoint y: 211, endPoint x: 502, endPoint y: 213, distance: 20.6
click at [502, 213] on icon at bounding box center [461, 259] width 380 height 177
